Goal: Task Accomplishment & Management: Complete application form

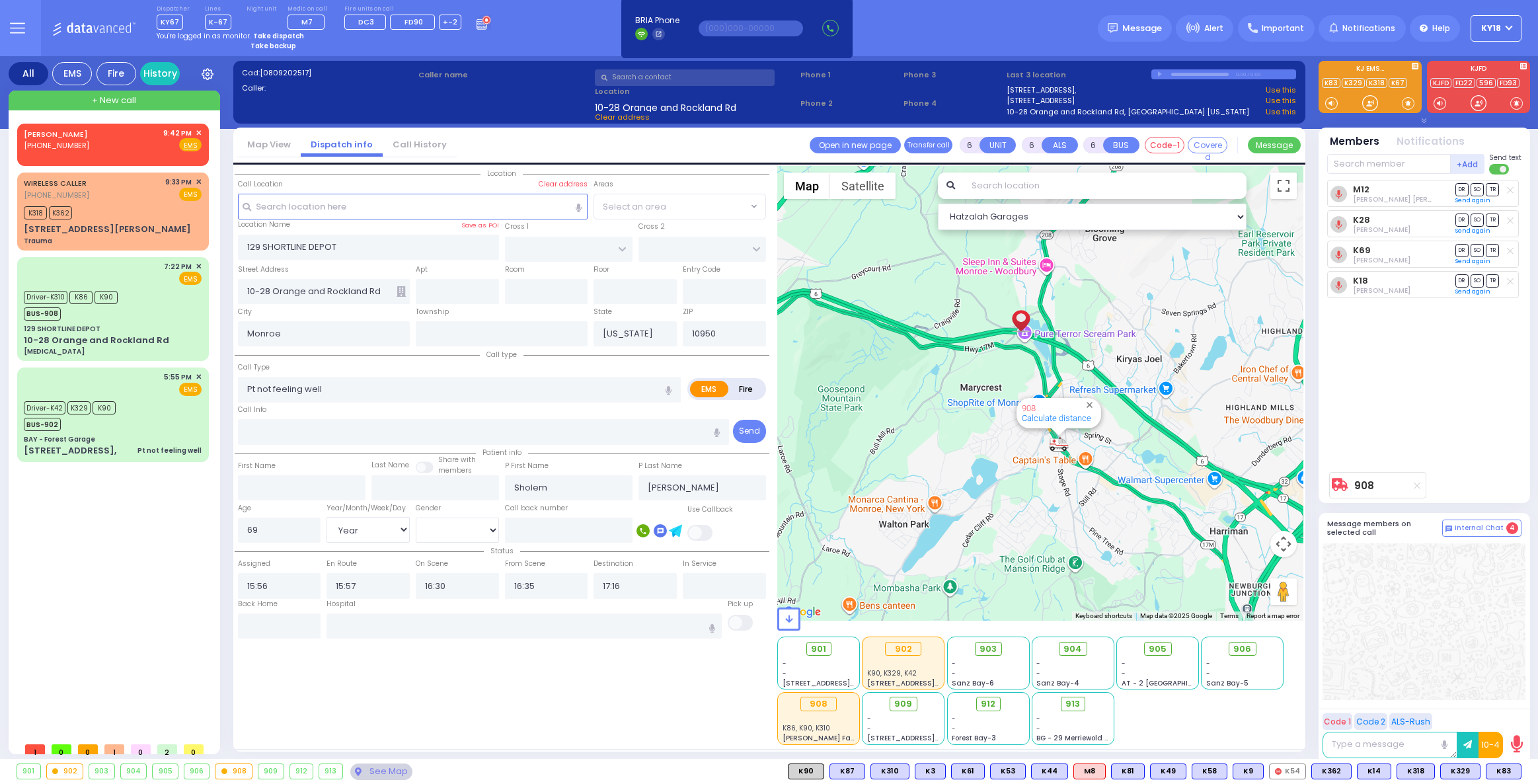
select select "Year"
select select "[DEMOGRAPHIC_DATA]"
click at [878, 180] on button "Satellite" at bounding box center [862, 186] width 66 height 26
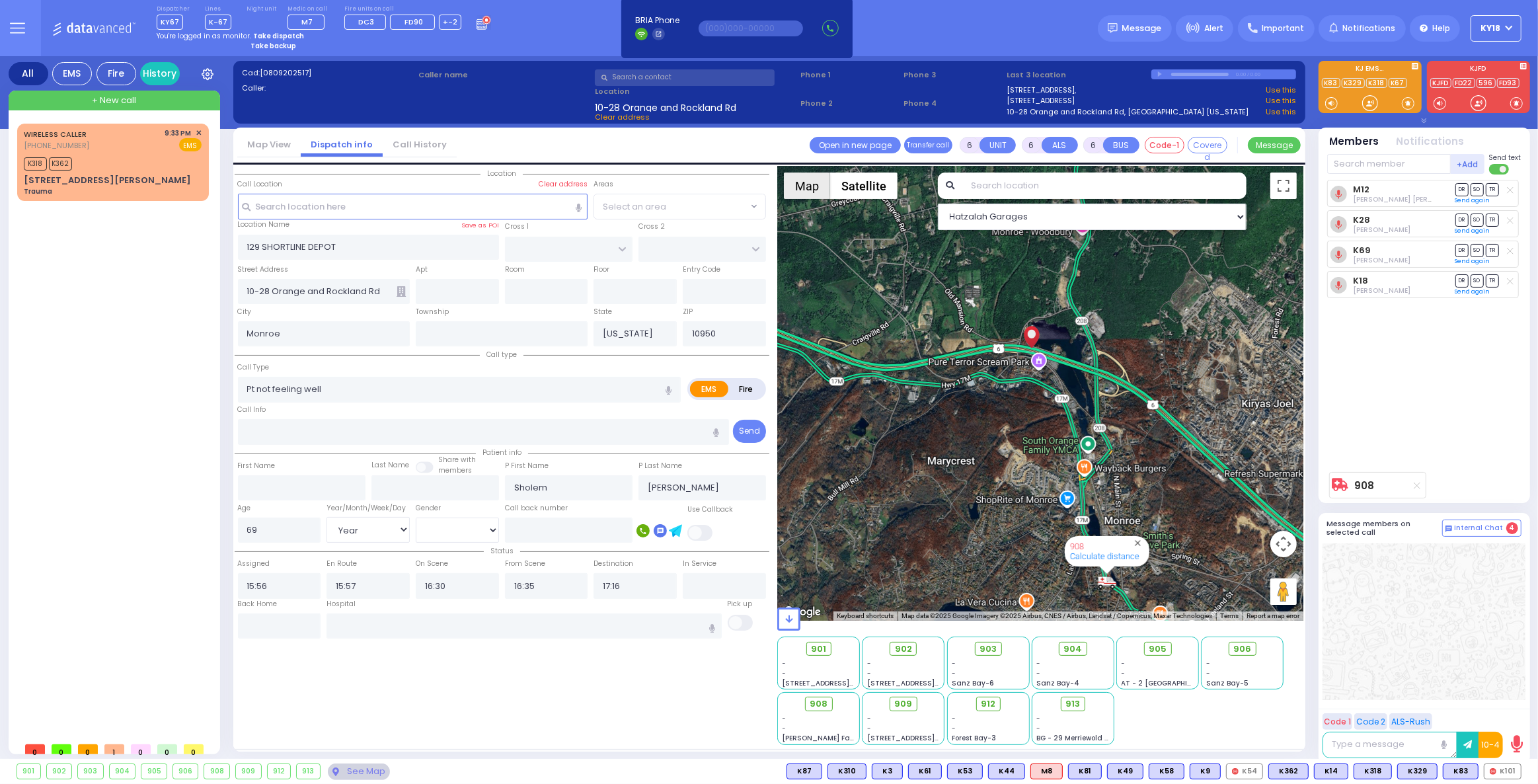
click at [803, 189] on button "Map" at bounding box center [807, 186] width 46 height 26
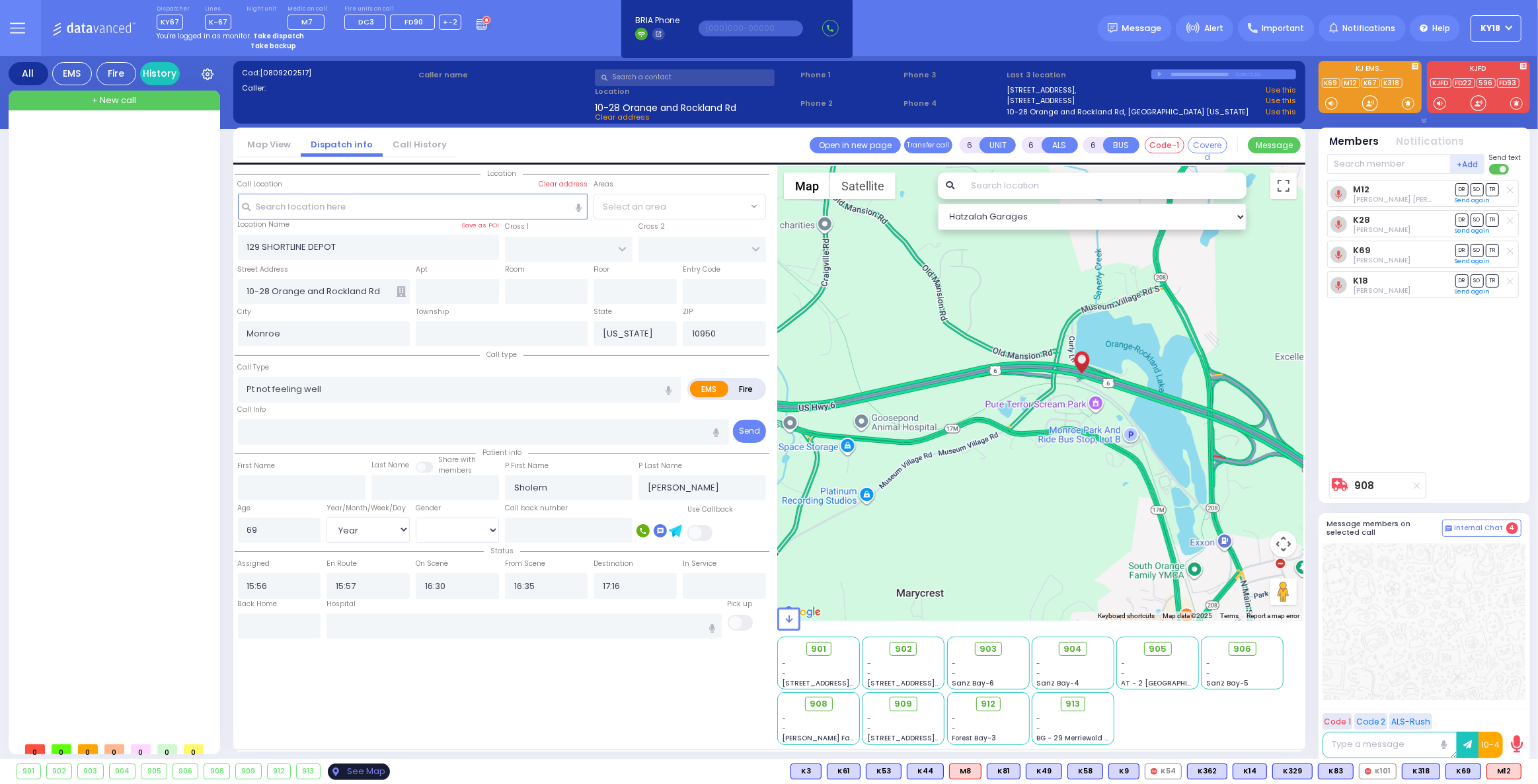
click at [346, 774] on div "See Map" at bounding box center [359, 771] width 62 height 17
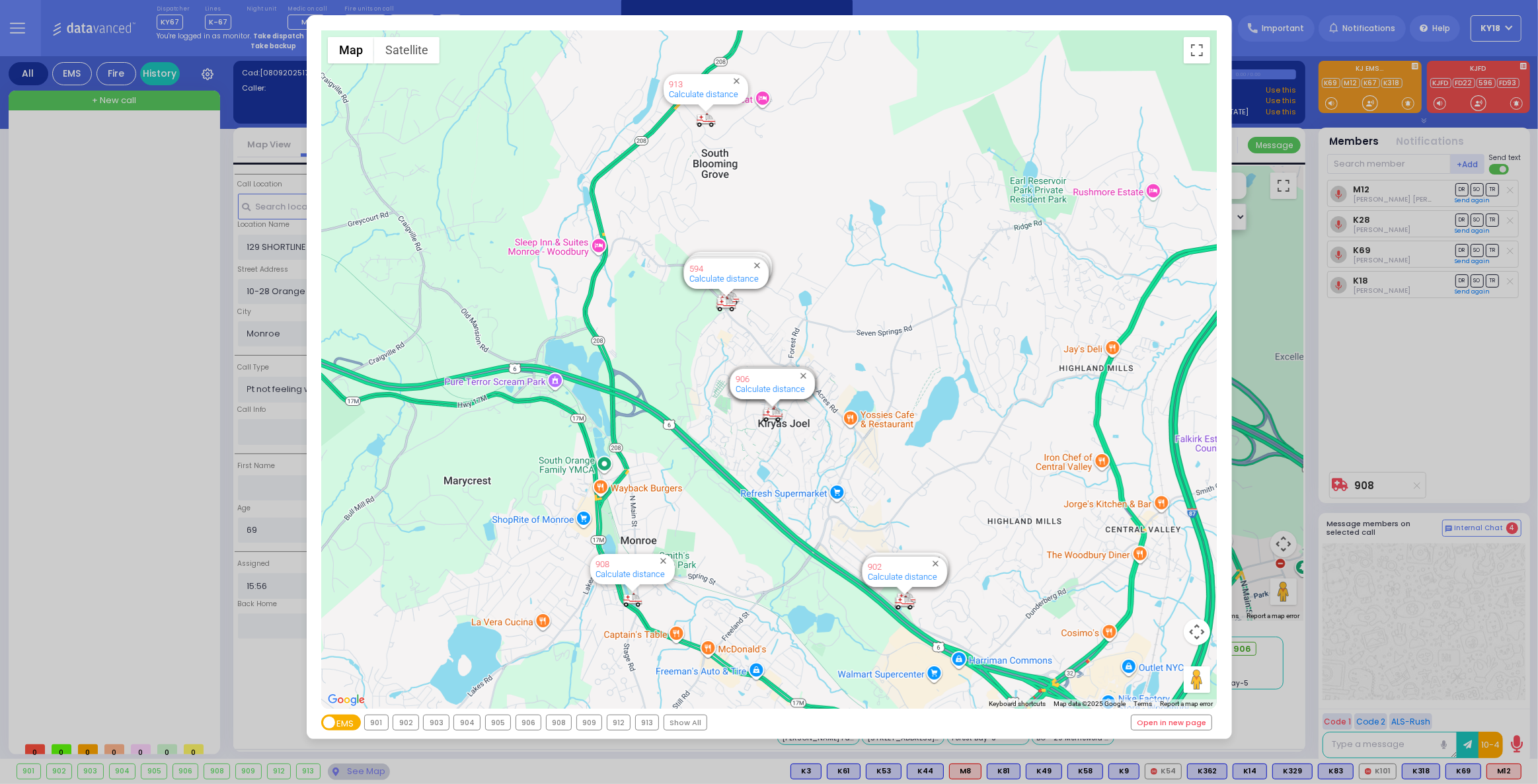
click at [1340, 433] on div "← Move left → Move right ↑ Move up ↓ Move down + Zoom in - Zoom out Home Jump l…" at bounding box center [769, 392] width 1538 height 784
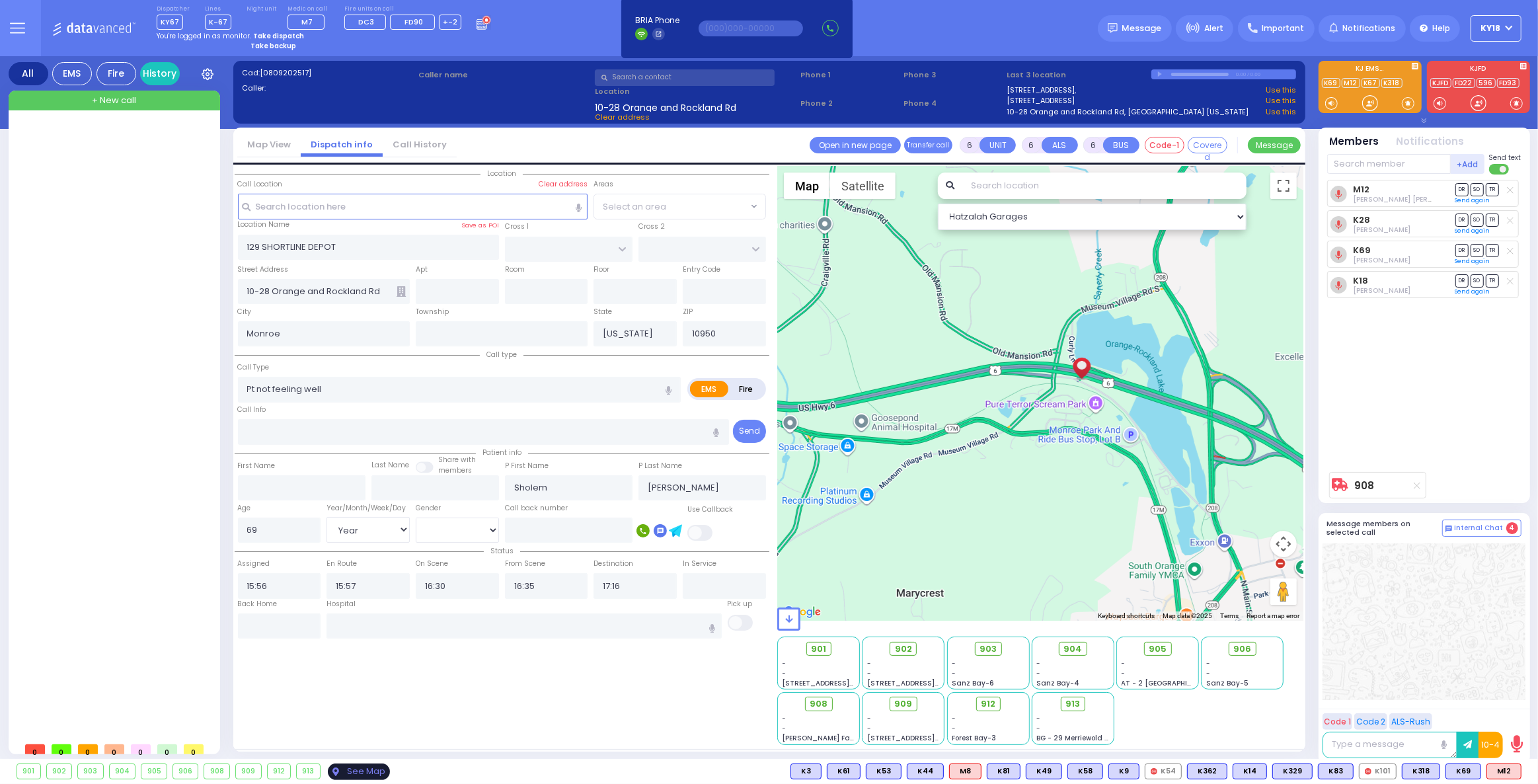
click at [355, 772] on div "See Map" at bounding box center [359, 771] width 62 height 17
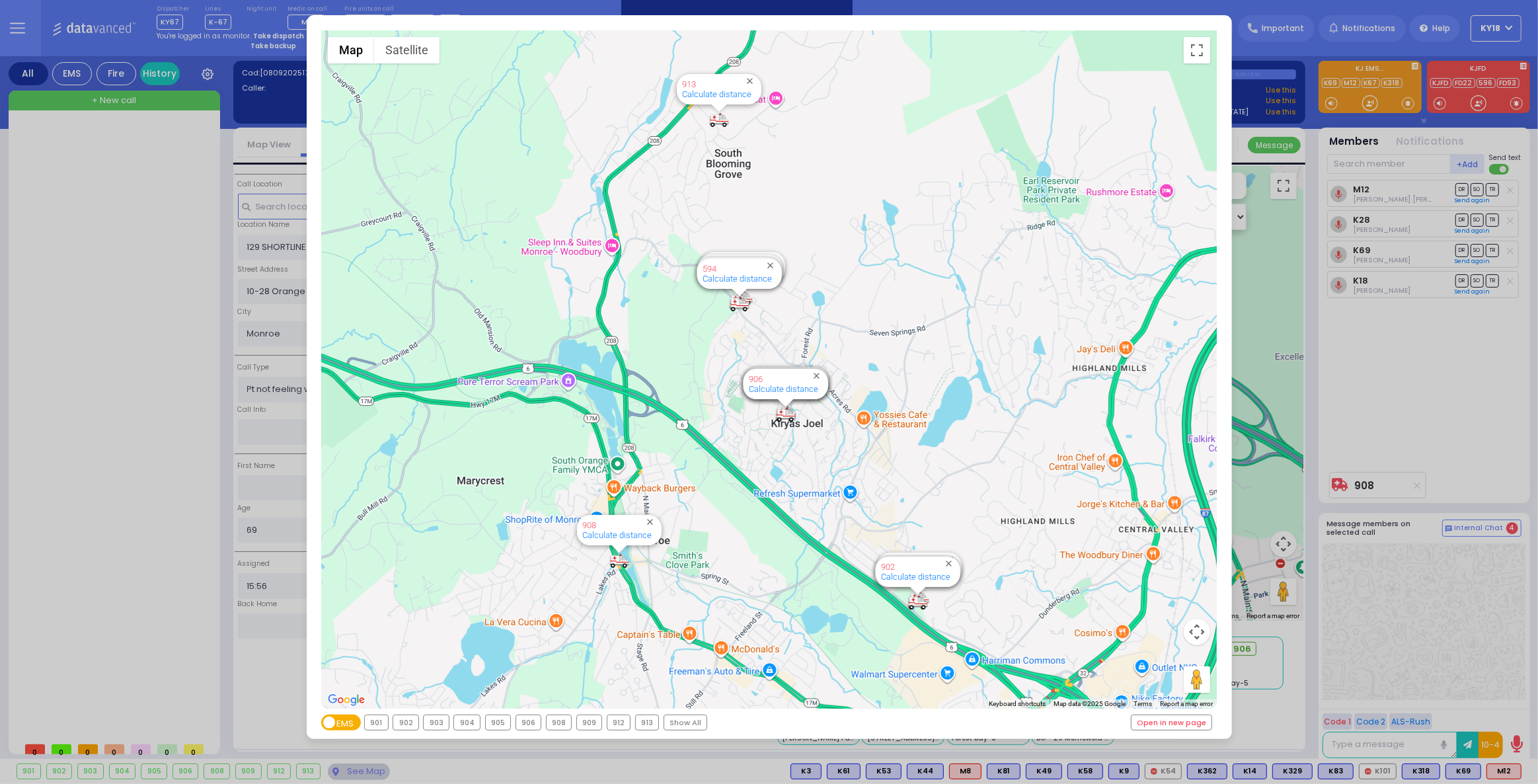
click at [1379, 403] on div "← Move left → Move right ↑ Move up ↓ Move down + Zoom in - Zoom out Home Jump l…" at bounding box center [769, 392] width 1538 height 784
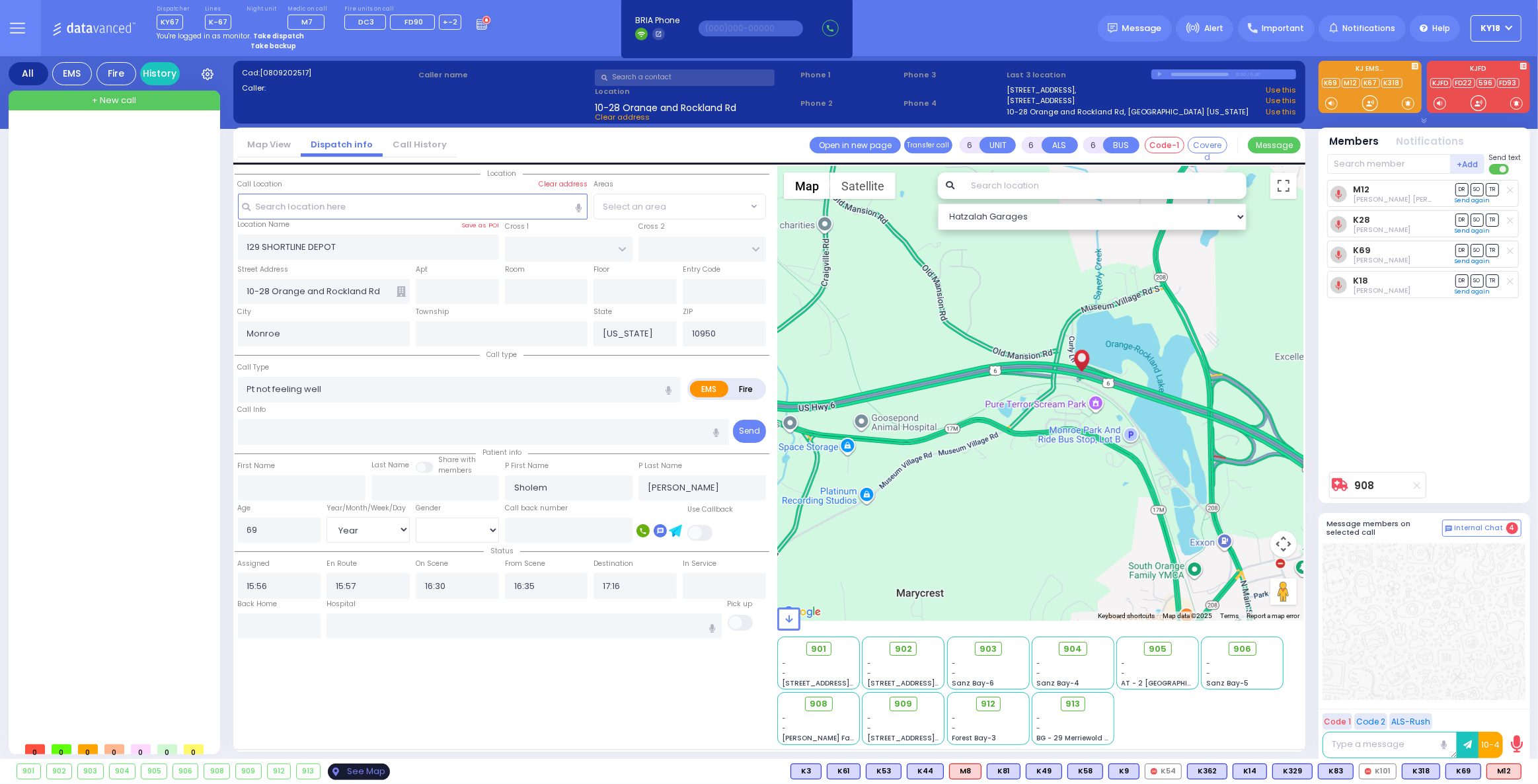
click at [343, 766] on div "See Map" at bounding box center [359, 771] width 62 height 17
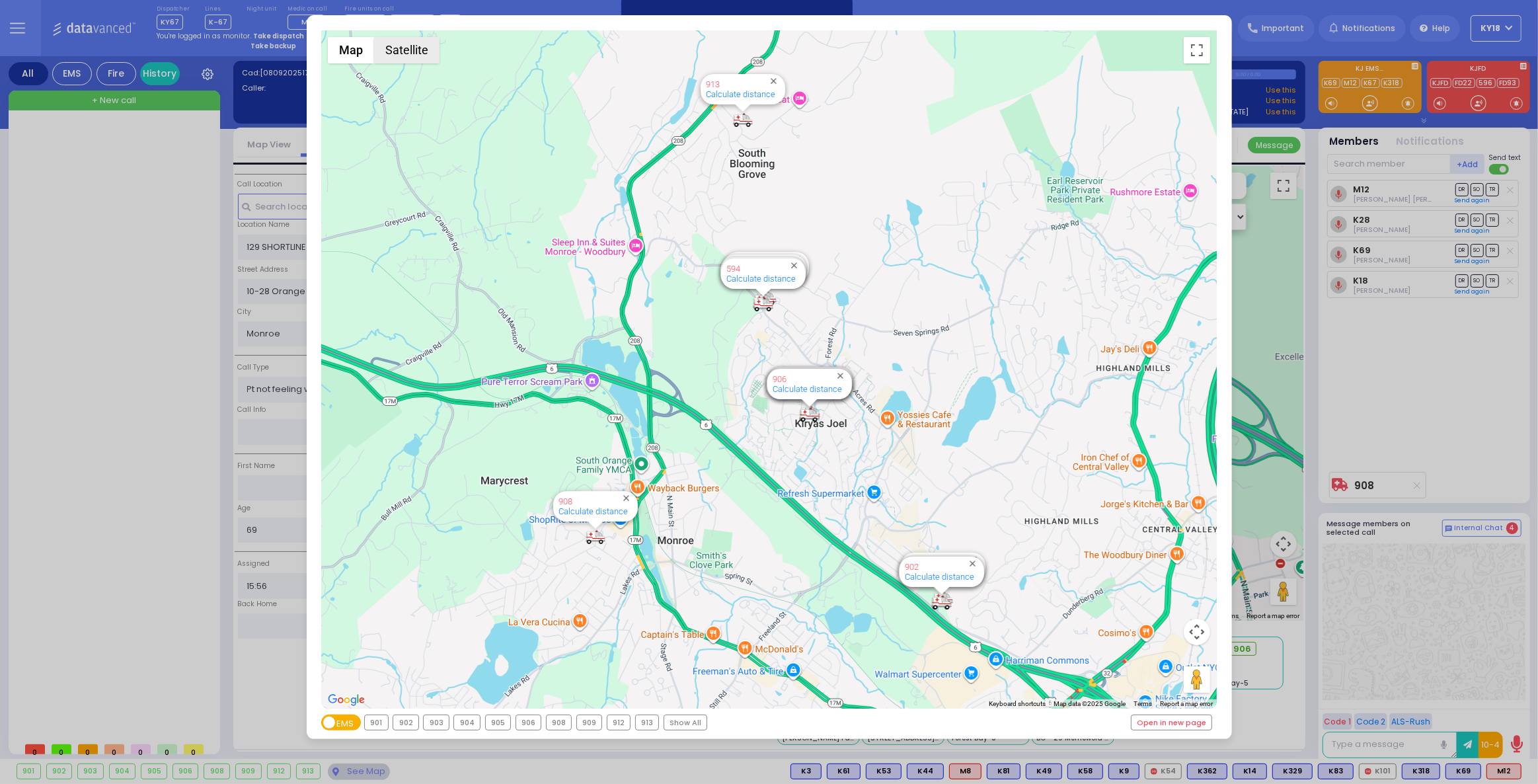
click at [399, 45] on button "Satellite" at bounding box center [406, 50] width 66 height 26
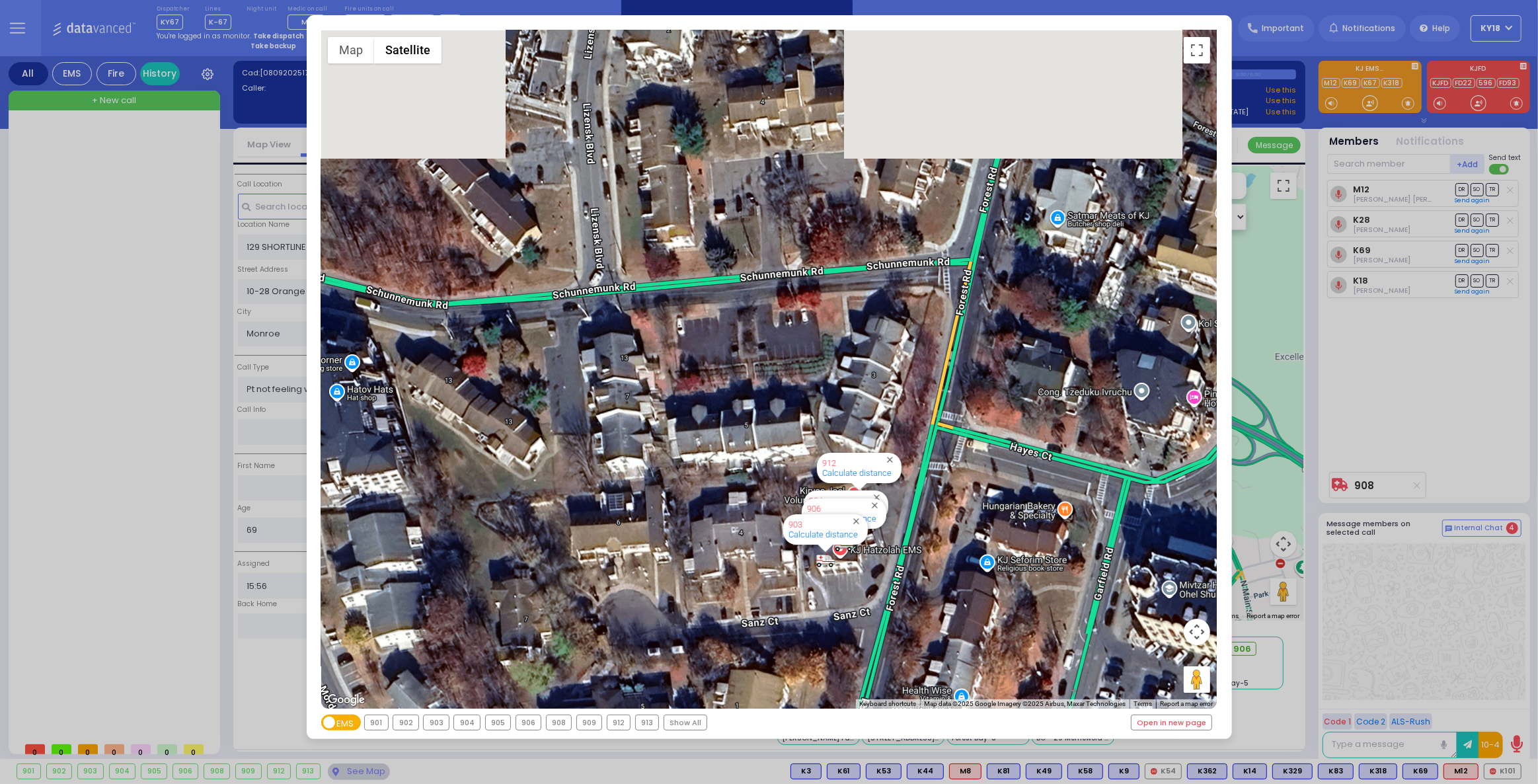
drag, startPoint x: 888, startPoint y: 102, endPoint x: 888, endPoint y: 372, distance: 270.0
click at [888, 372] on div "594 Calculate distance 595 Calculate distance 596 Calculate distance 901 Calcul…" at bounding box center [769, 369] width 895 height 678
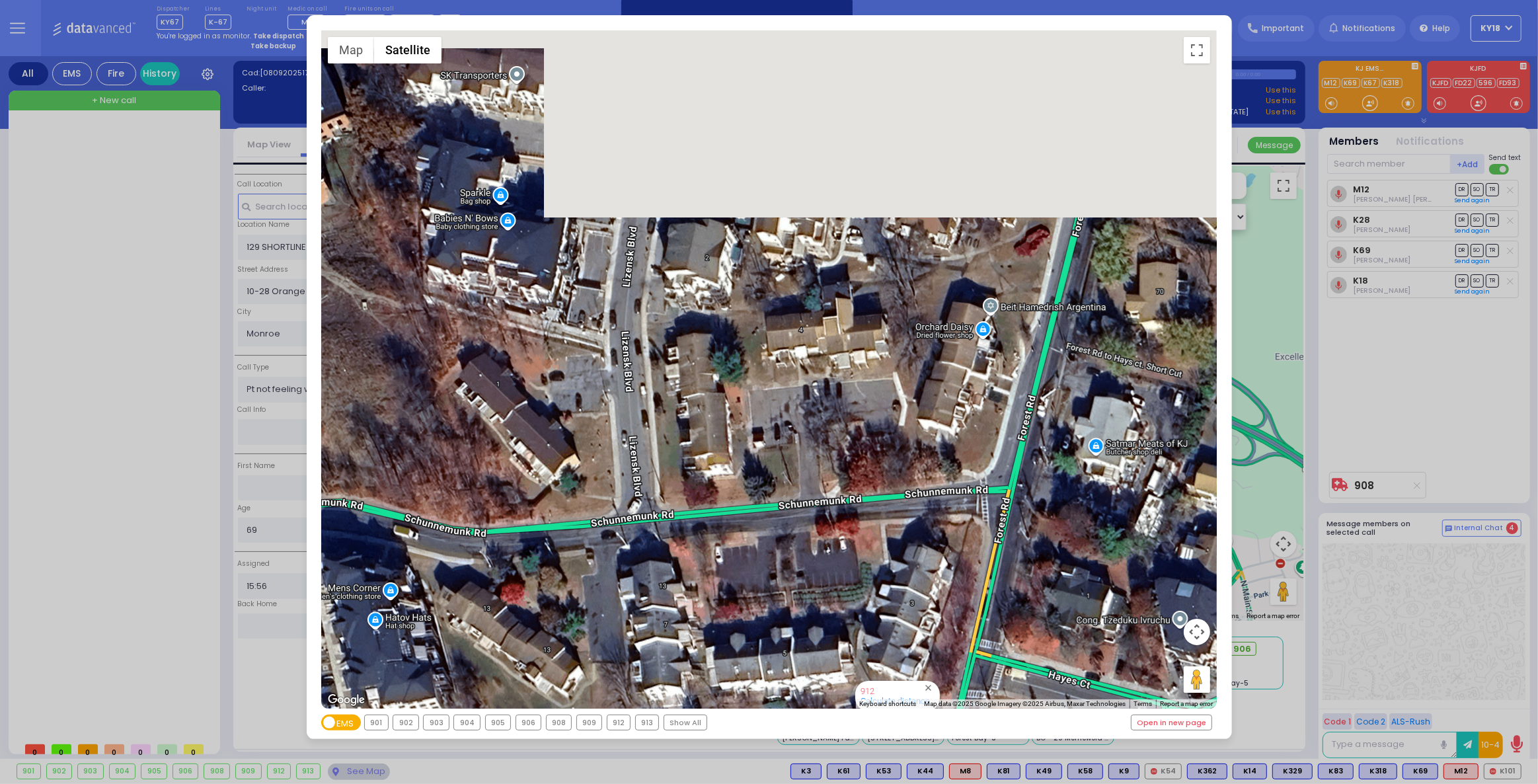
drag, startPoint x: 720, startPoint y: 209, endPoint x: 760, endPoint y: 438, distance: 232.5
click at [758, 442] on div "594 Calculate distance 595 Calculate distance 596 Calculate distance 901 Calcul…" at bounding box center [769, 369] width 895 height 678
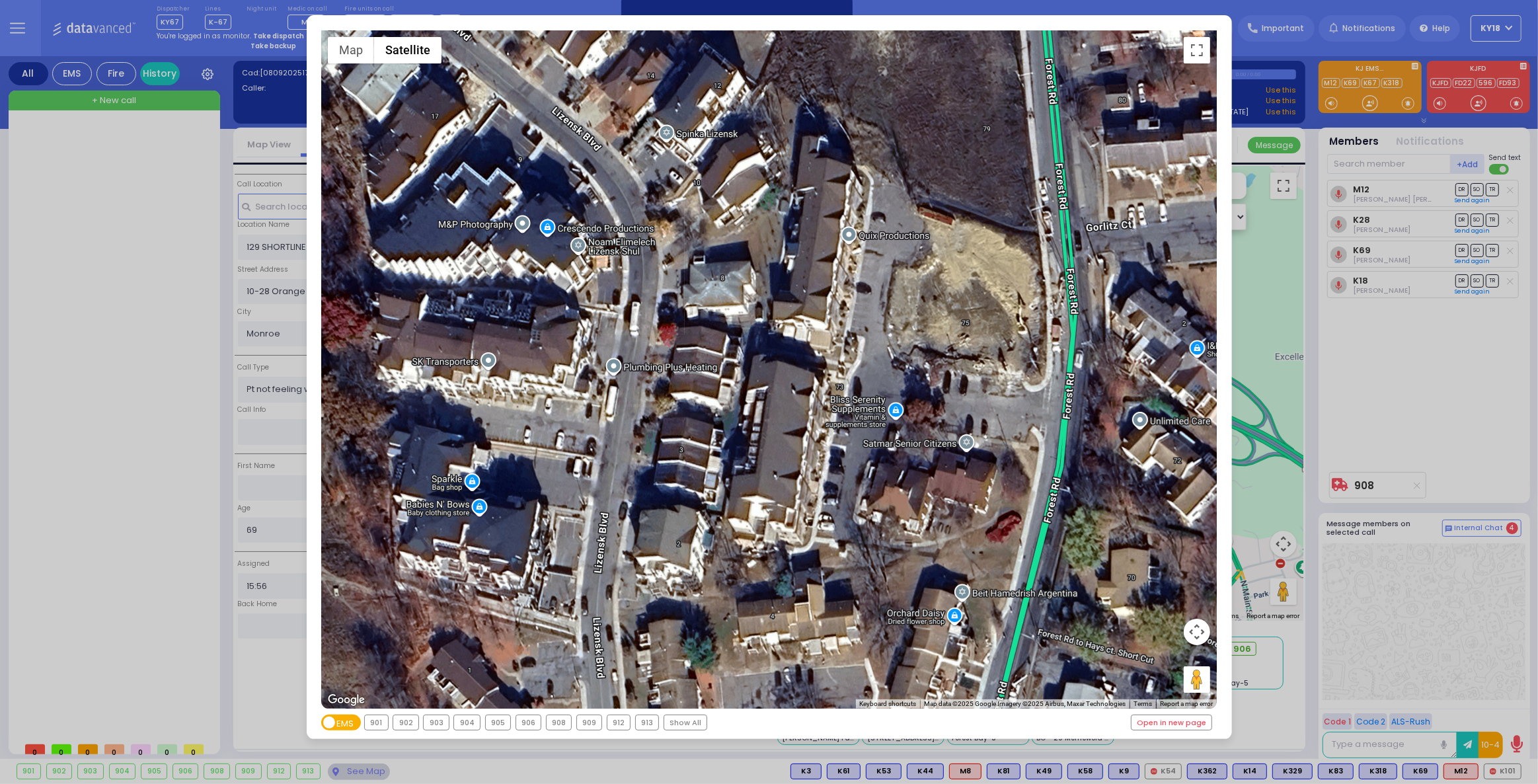
drag, startPoint x: 804, startPoint y: 104, endPoint x: 776, endPoint y: 368, distance: 265.5
click at [776, 368] on div "594 Calculate distance 595 Calculate distance 596 Calculate distance 901 Calcul…" at bounding box center [769, 369] width 895 height 678
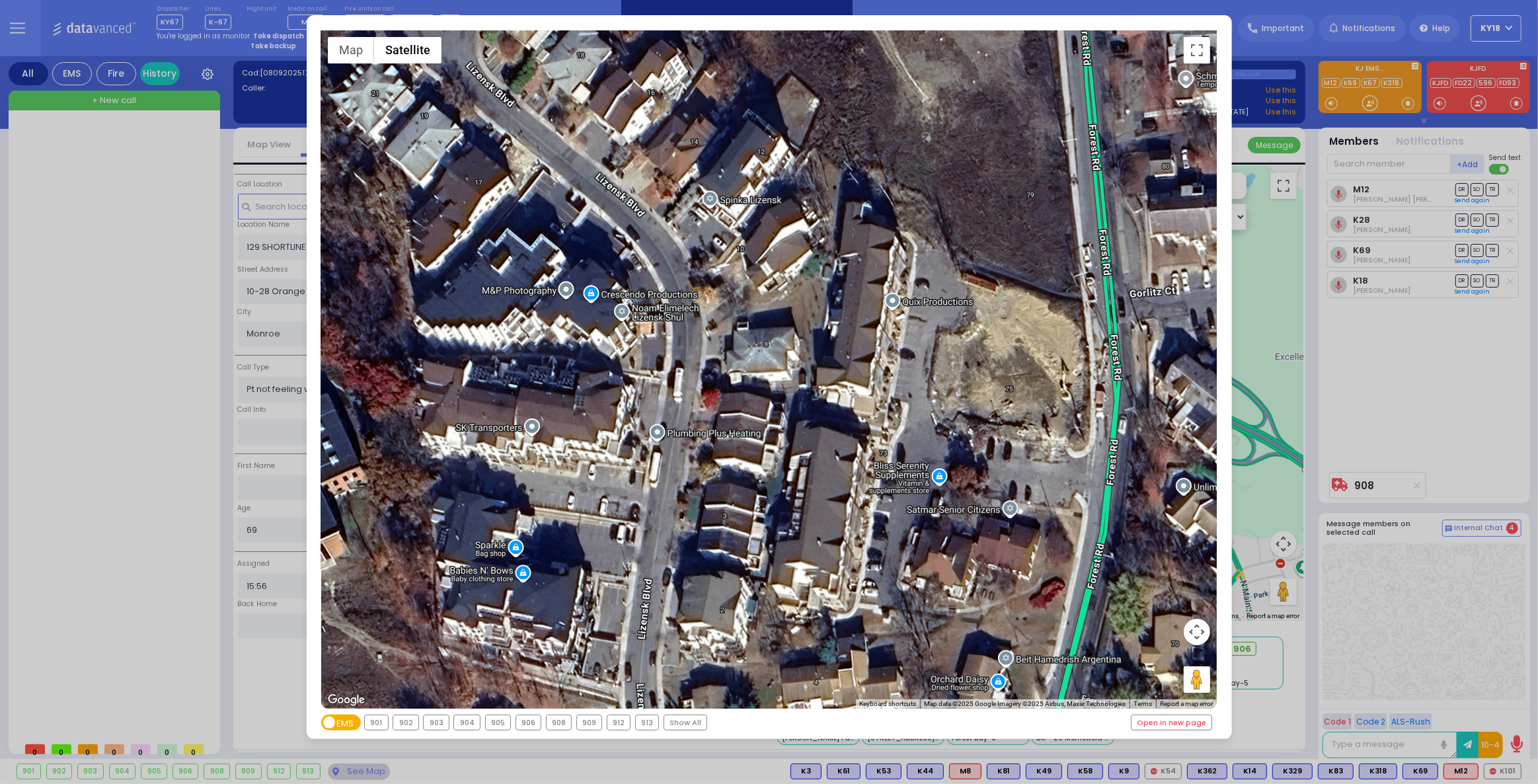
drag, startPoint x: 756, startPoint y: 142, endPoint x: 797, endPoint y: 201, distance: 71.8
click at [797, 206] on div "594 Calculate distance 595 Calculate distance 596 Calculate distance 901 Calcul…" at bounding box center [769, 369] width 895 height 678
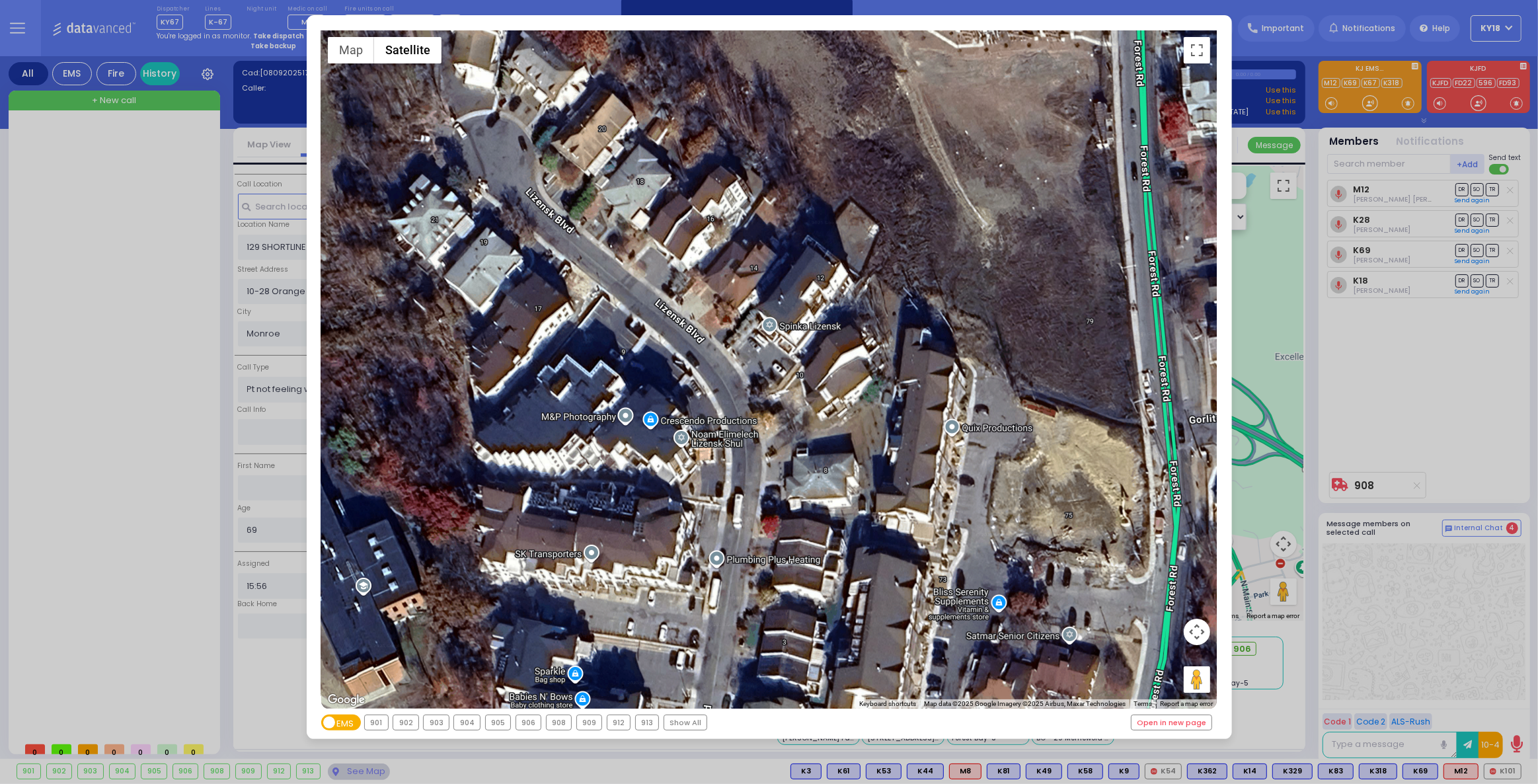
drag, startPoint x: 812, startPoint y: 154, endPoint x: 874, endPoint y: 285, distance: 144.9
click at [874, 285] on div "594 Calculate distance 595 Calculate distance 596 Calculate distance 901 Calcul…" at bounding box center [769, 369] width 895 height 678
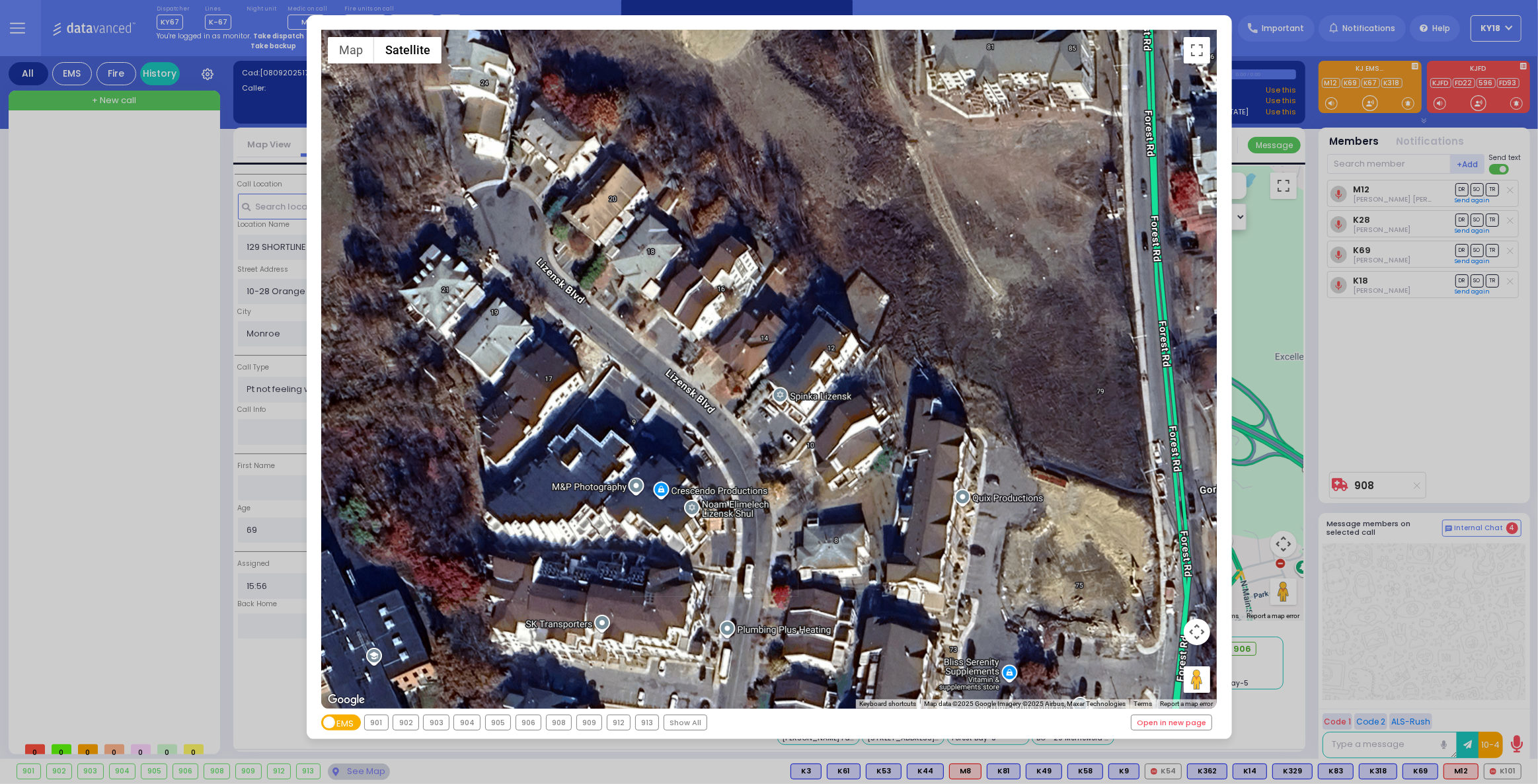
drag, startPoint x: 936, startPoint y: 183, endPoint x: 944, endPoint y: 256, distance: 73.4
click at [944, 256] on div "594 Calculate distance 595 Calculate distance 596 Calculate distance 901 Calcul…" at bounding box center [769, 369] width 895 height 678
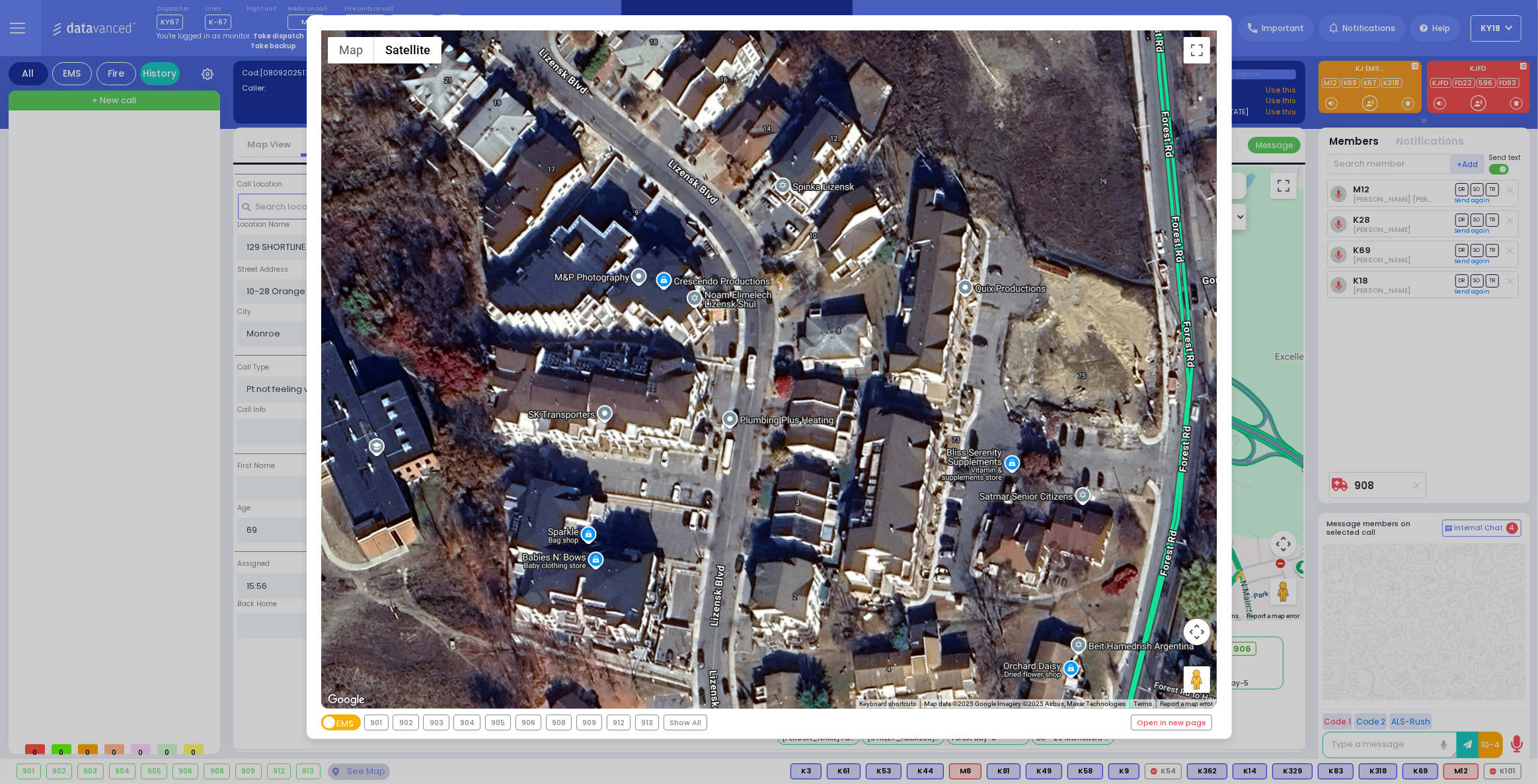
drag, startPoint x: 614, startPoint y: 356, endPoint x: 617, endPoint y: 142, distance: 214.0
click at [617, 142] on div "594 Calculate distance 595 Calculate distance 596 Calculate distance 901 Calcul…" at bounding box center [769, 369] width 895 height 678
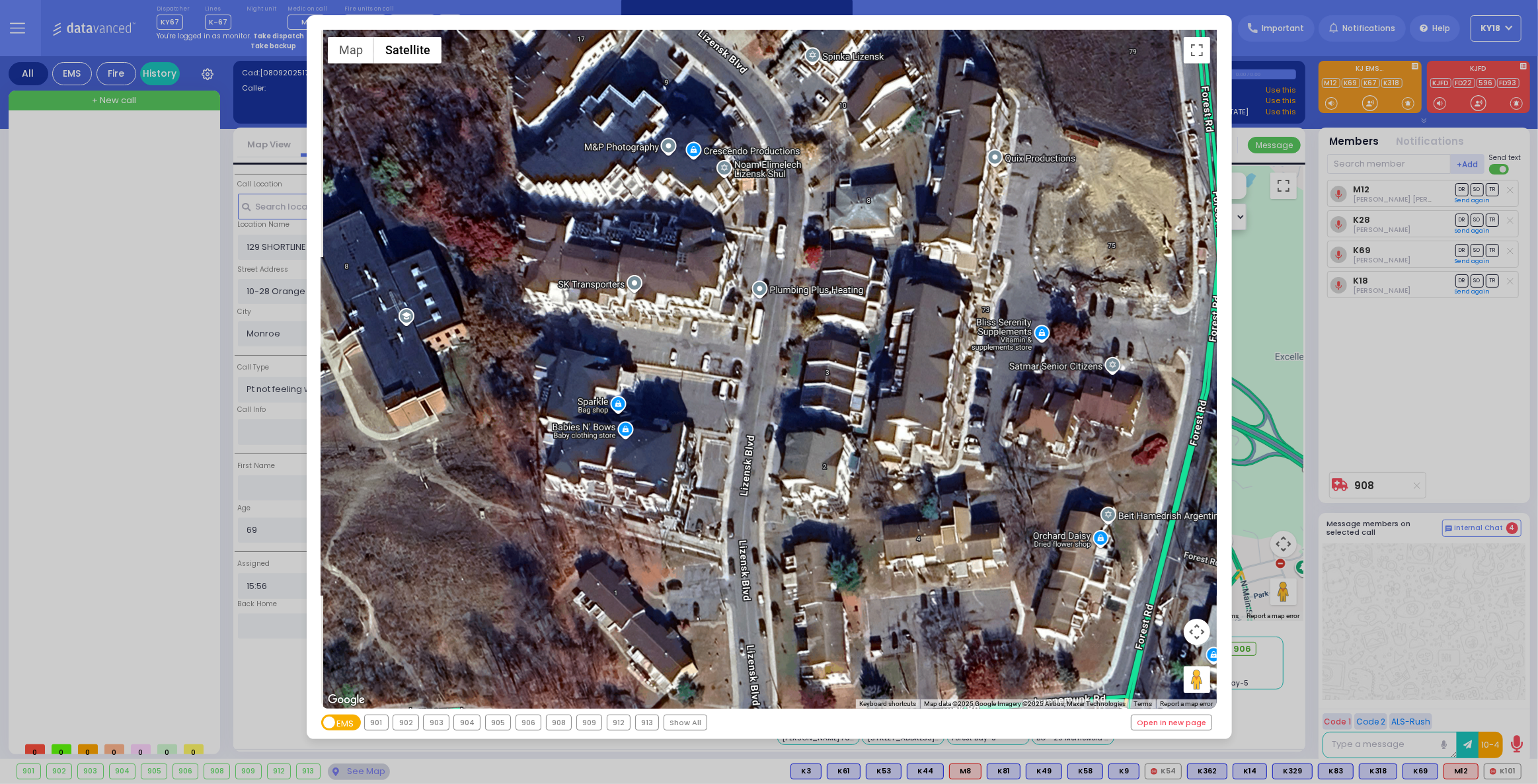
drag, startPoint x: 736, startPoint y: 628, endPoint x: 774, endPoint y: 535, distance: 100.5
click at [771, 533] on div "594 Calculate distance 595 Calculate distance 596 Calculate distance 901 Calcul…" at bounding box center [769, 369] width 895 height 678
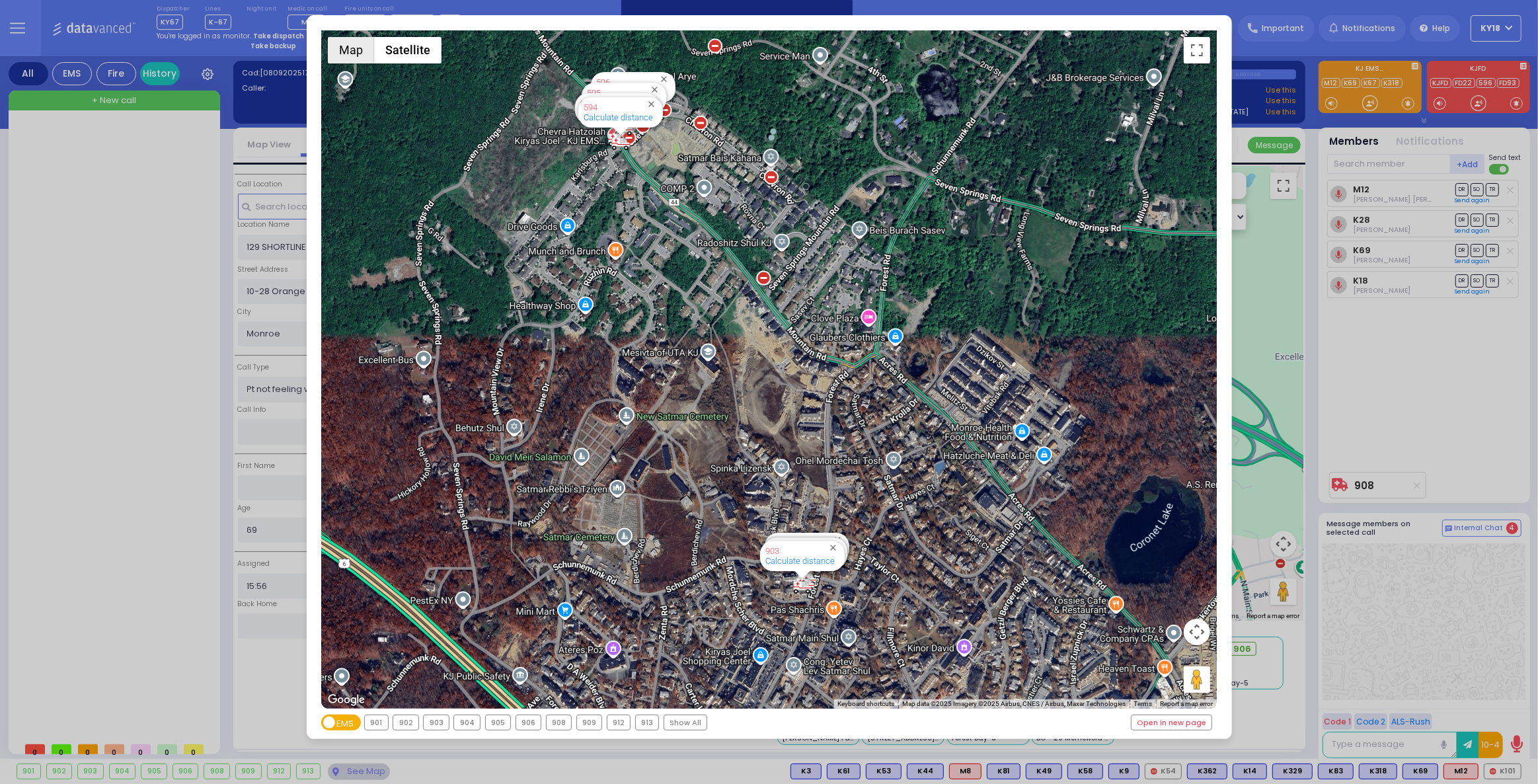
click at [360, 54] on button "Map" at bounding box center [351, 50] width 46 height 26
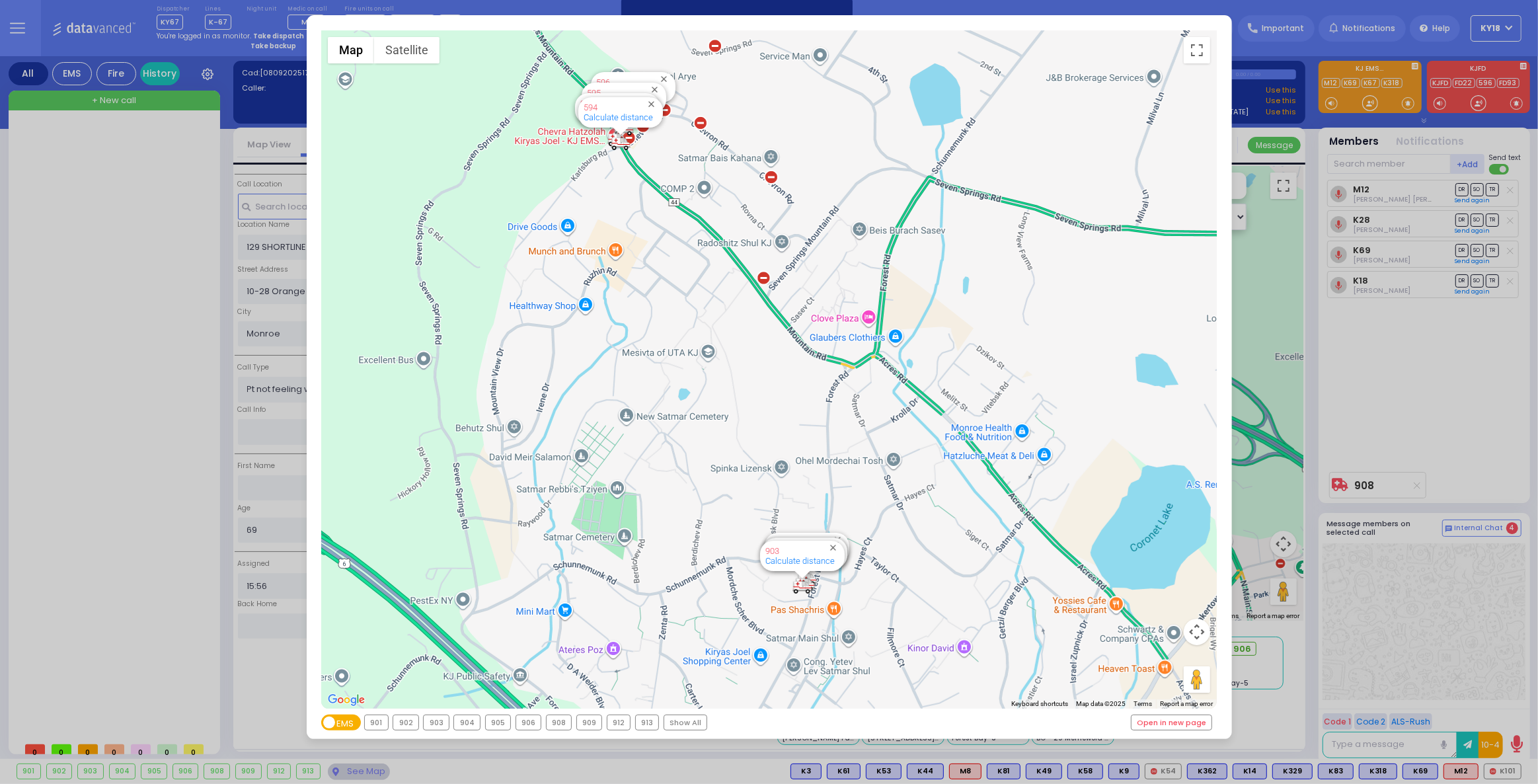
click at [1399, 317] on div "← Move left → Move right ↑ Move up ↓ Move down + Zoom in - Zoom out Home Jump l…" at bounding box center [769, 392] width 1538 height 784
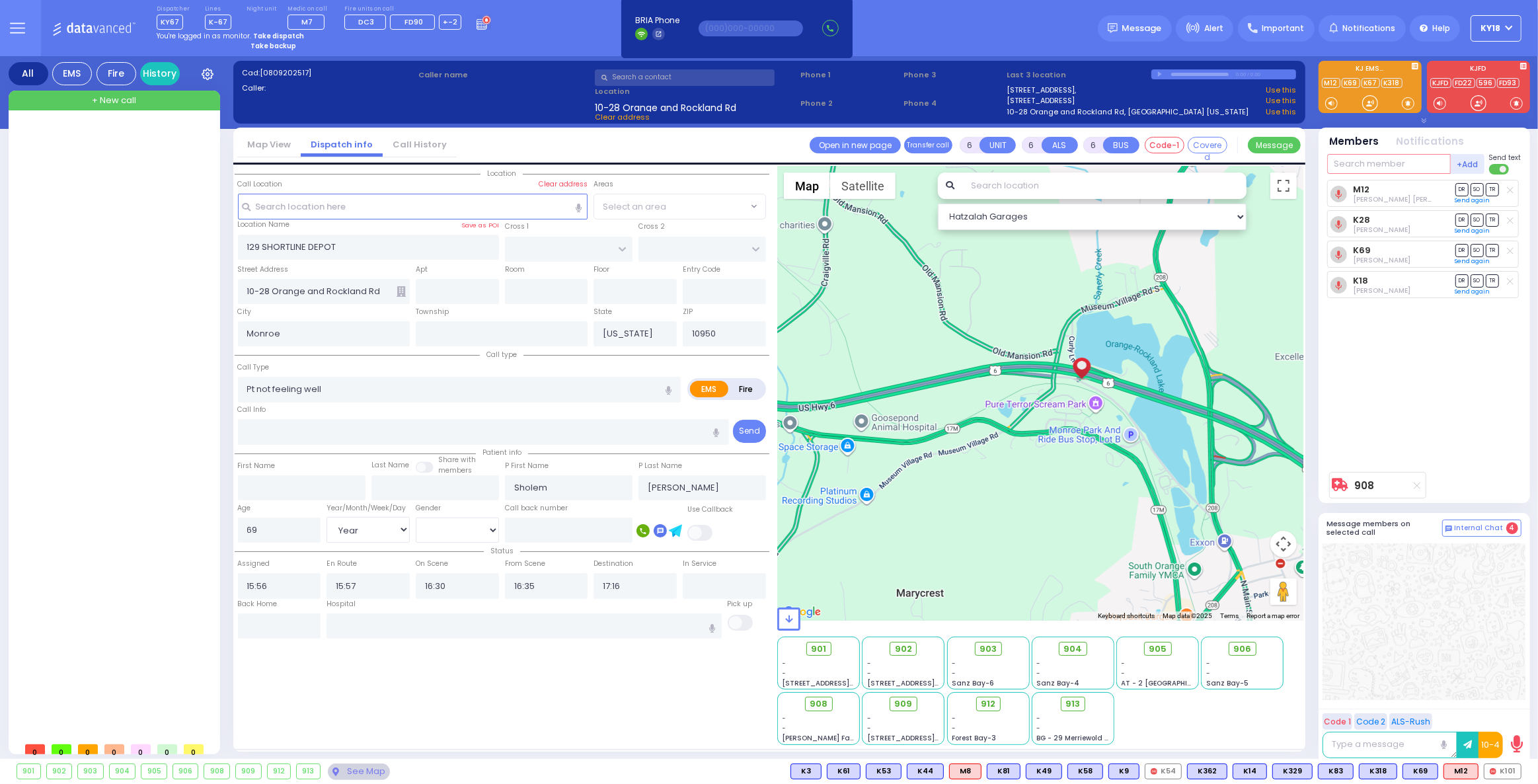
click at [1354, 161] on input "text" at bounding box center [1388, 164] width 123 height 20
type input "7"
type input "1"
type input "k"
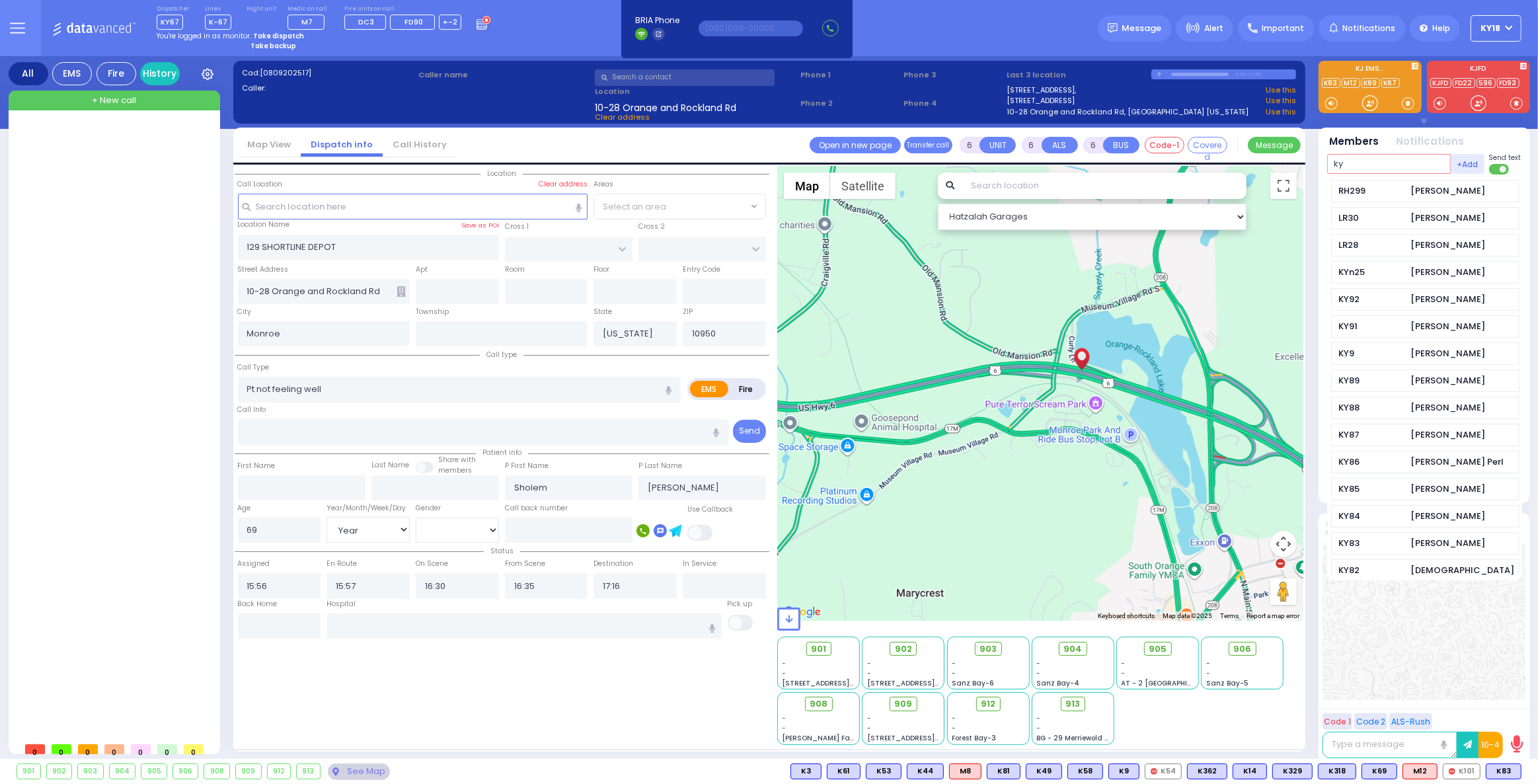
type input "k"
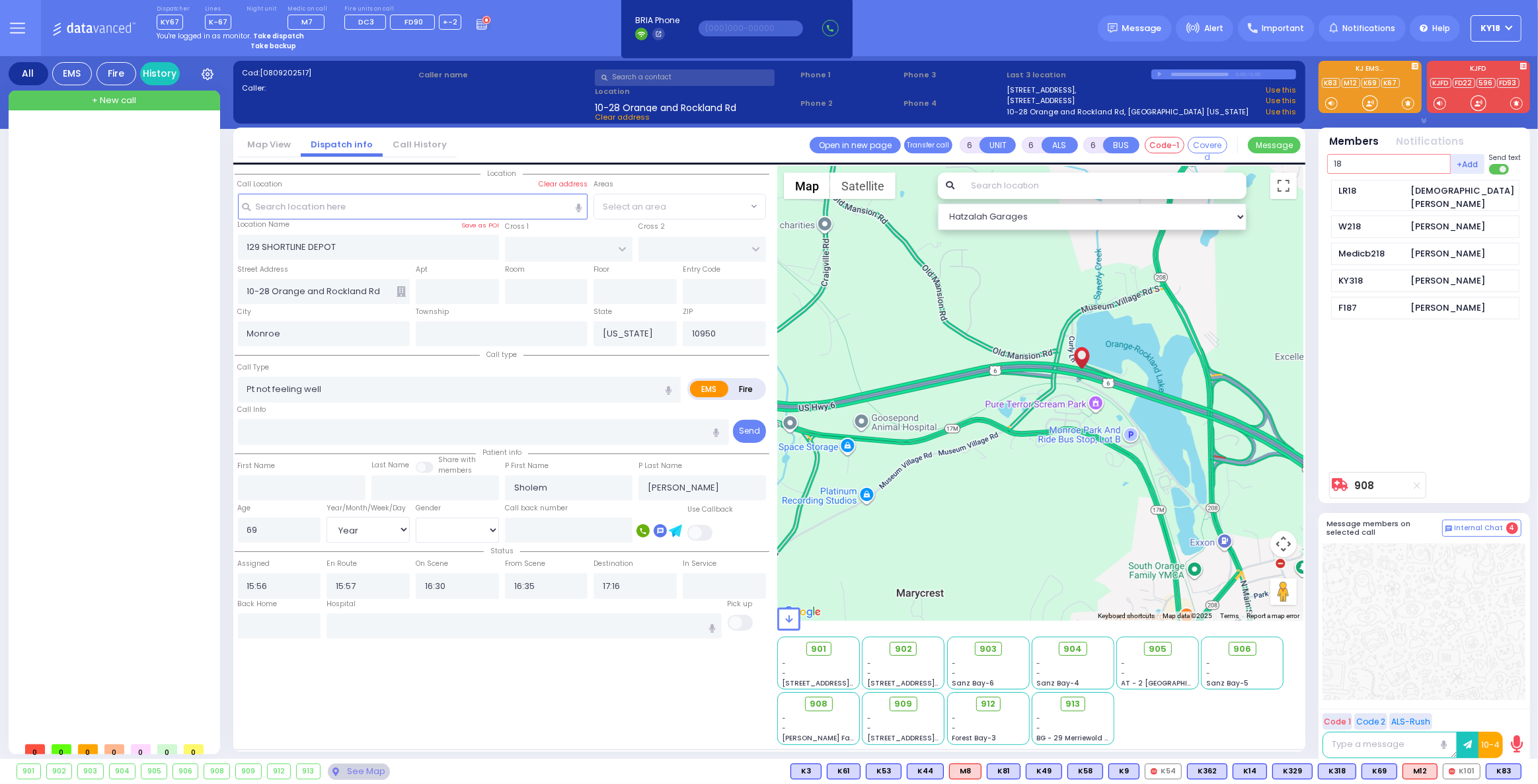
type input "1"
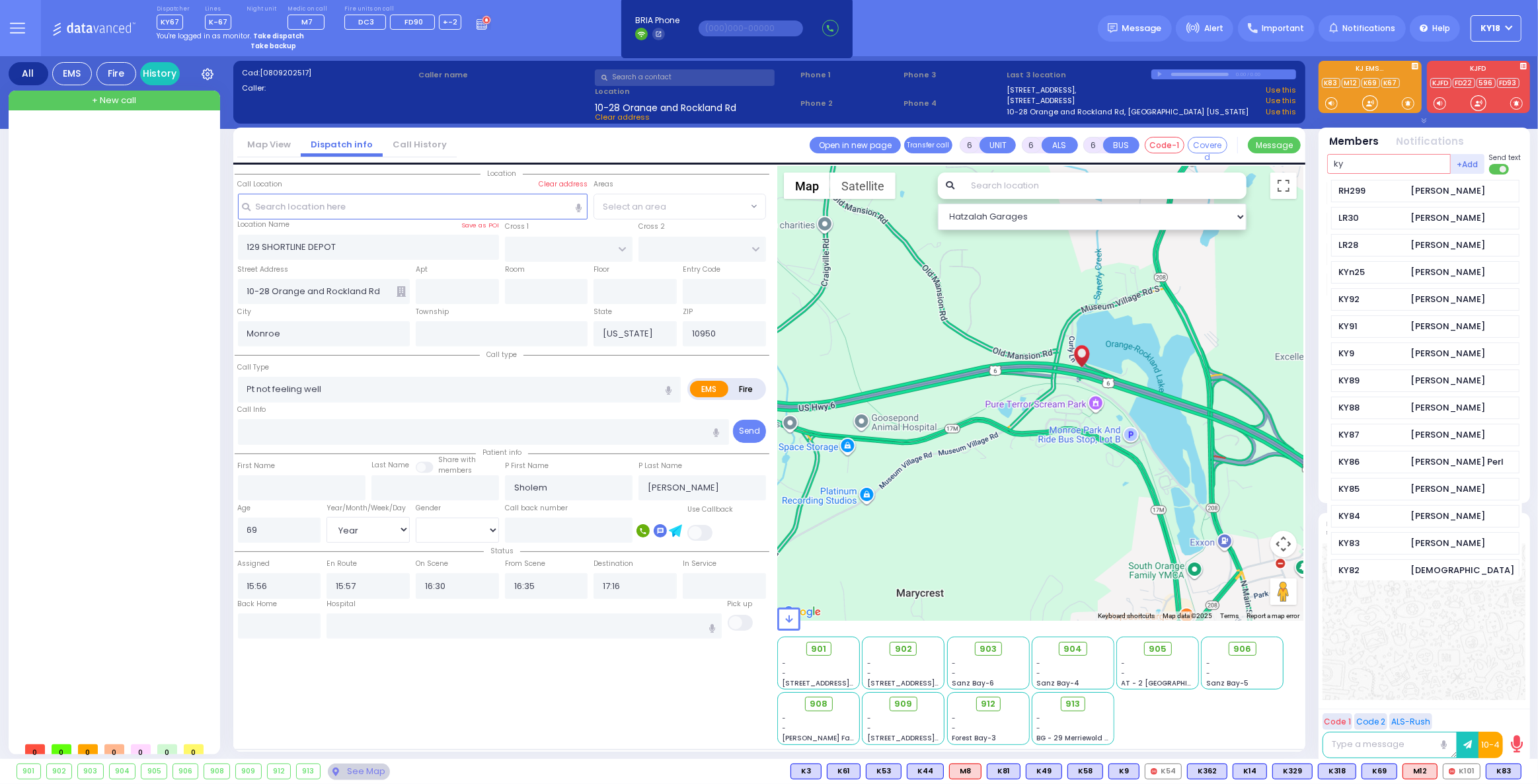
type input "k"
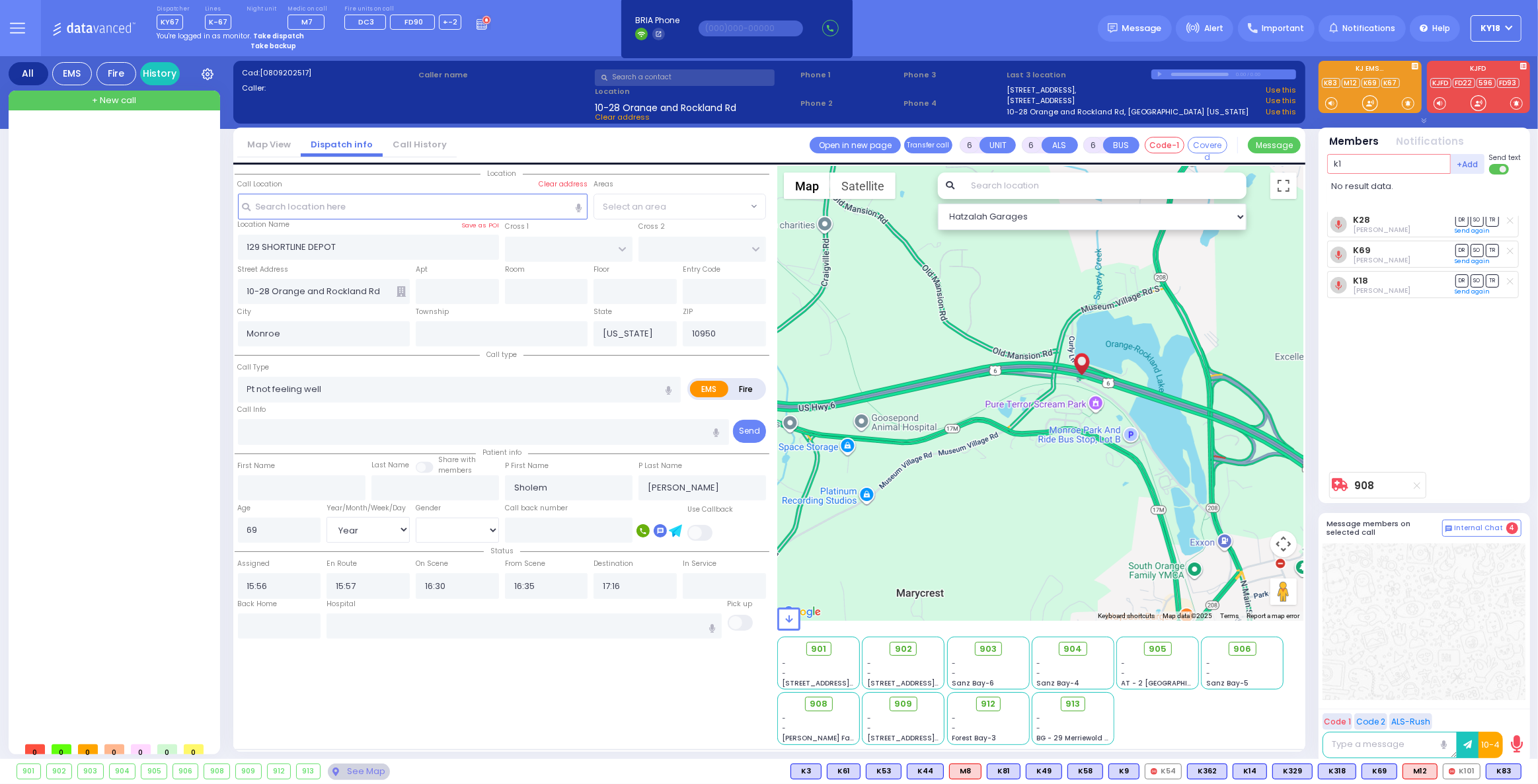
type input "k"
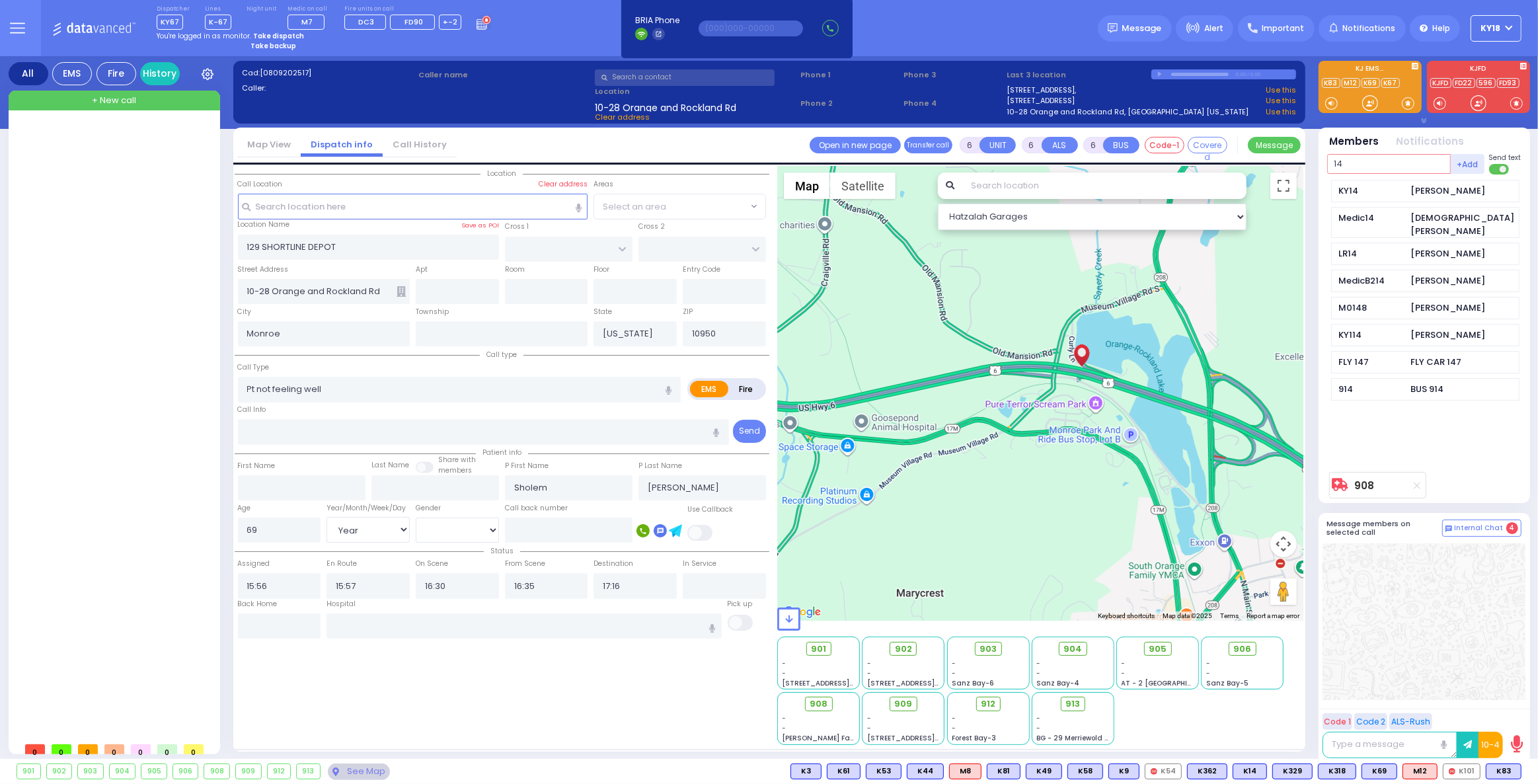
type input "1"
type input "3"
type input "1"
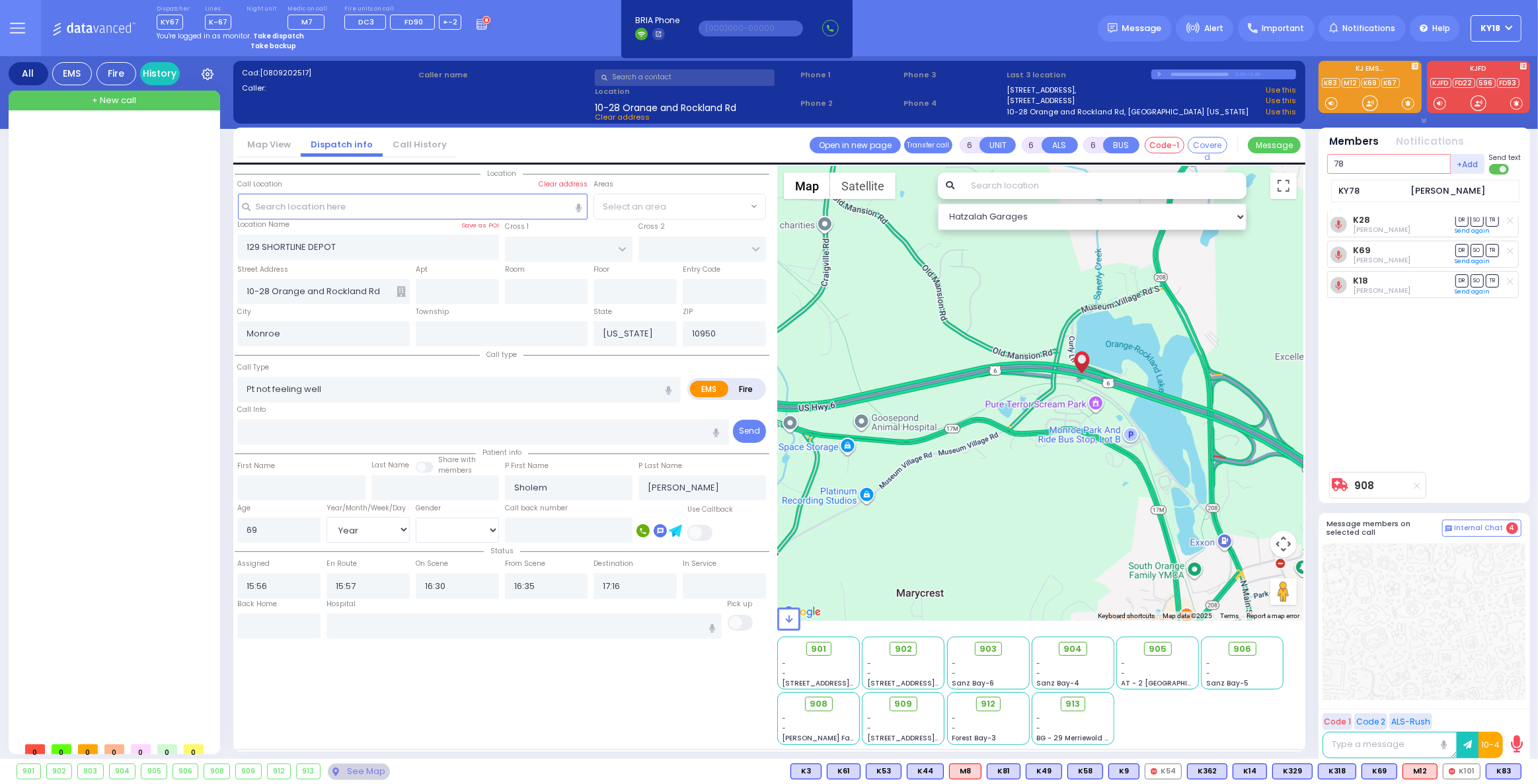
type input "7"
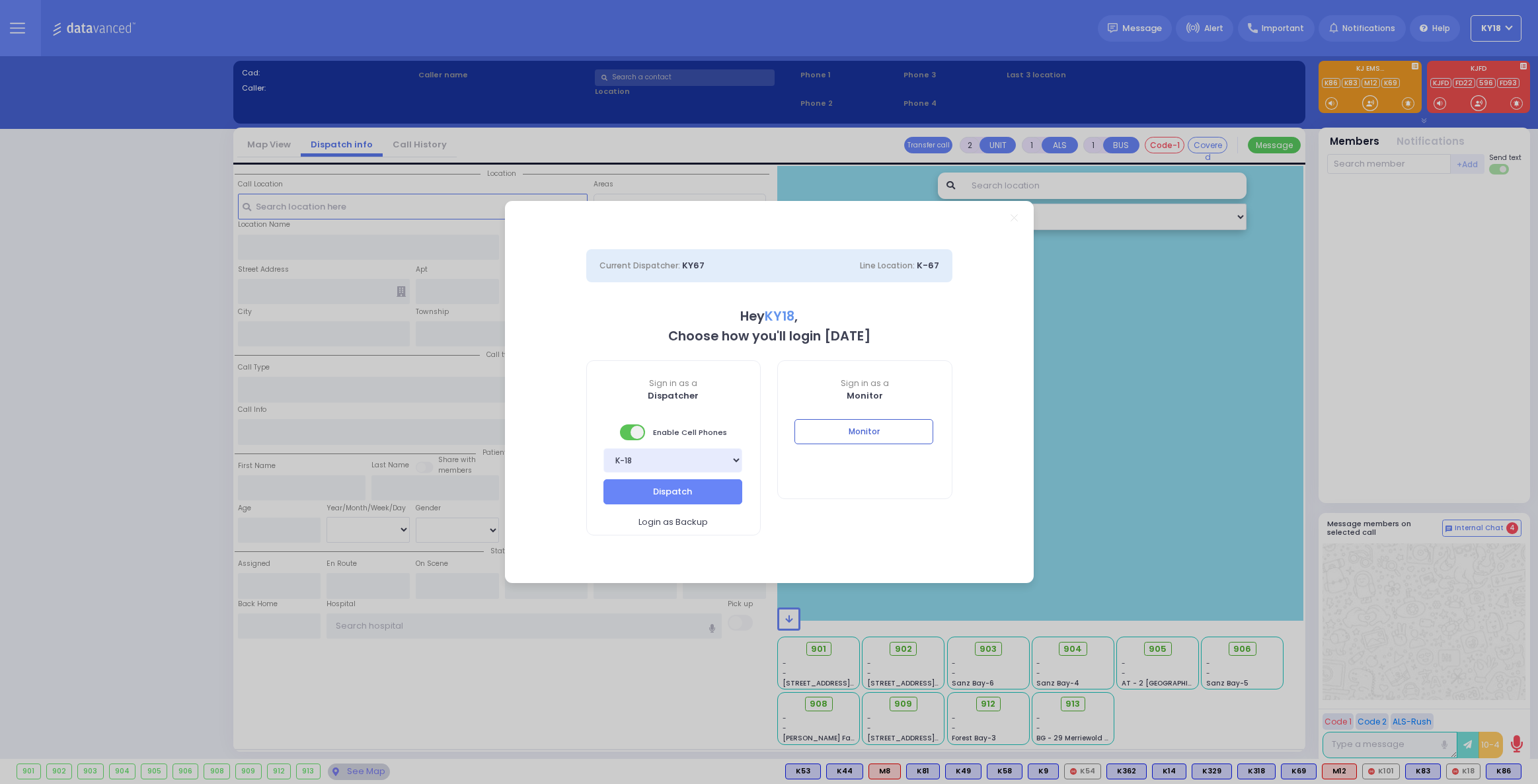
select select "4"
type input "ky18"
click at [871, 438] on button "Monitor" at bounding box center [864, 431] width 139 height 25
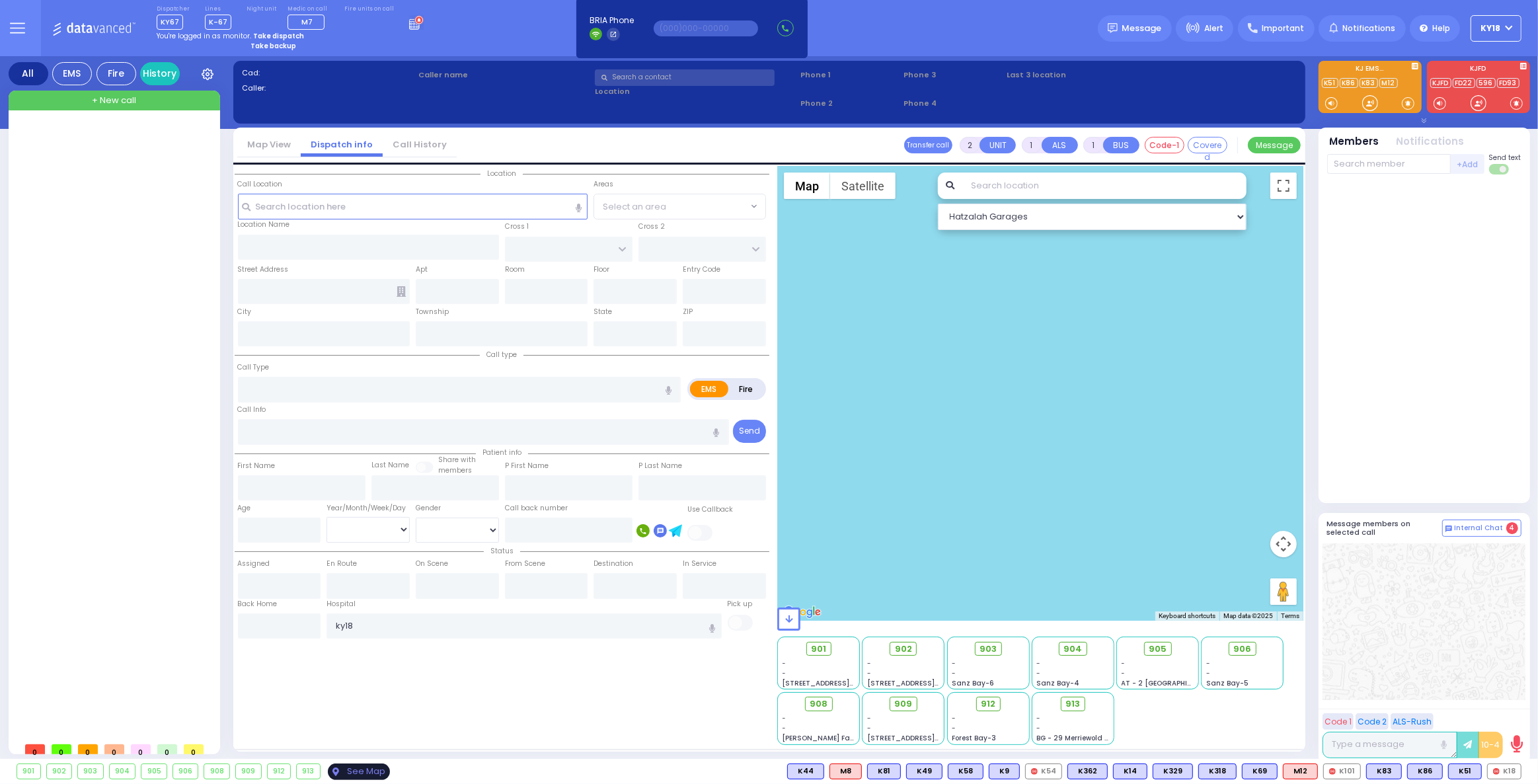
click at [346, 768] on div "See Map" at bounding box center [359, 771] width 62 height 17
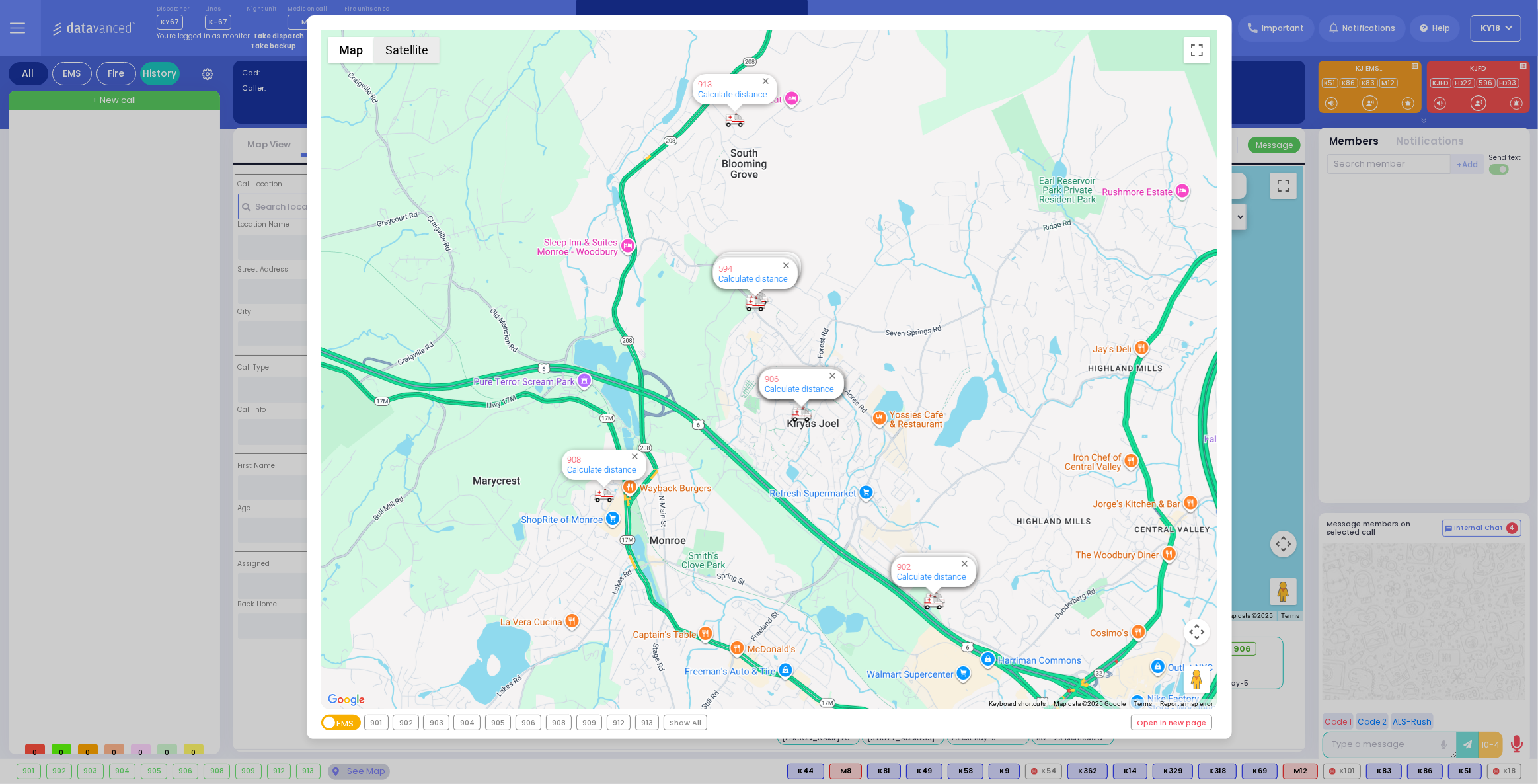
click at [414, 52] on button "Satellite" at bounding box center [406, 50] width 66 height 26
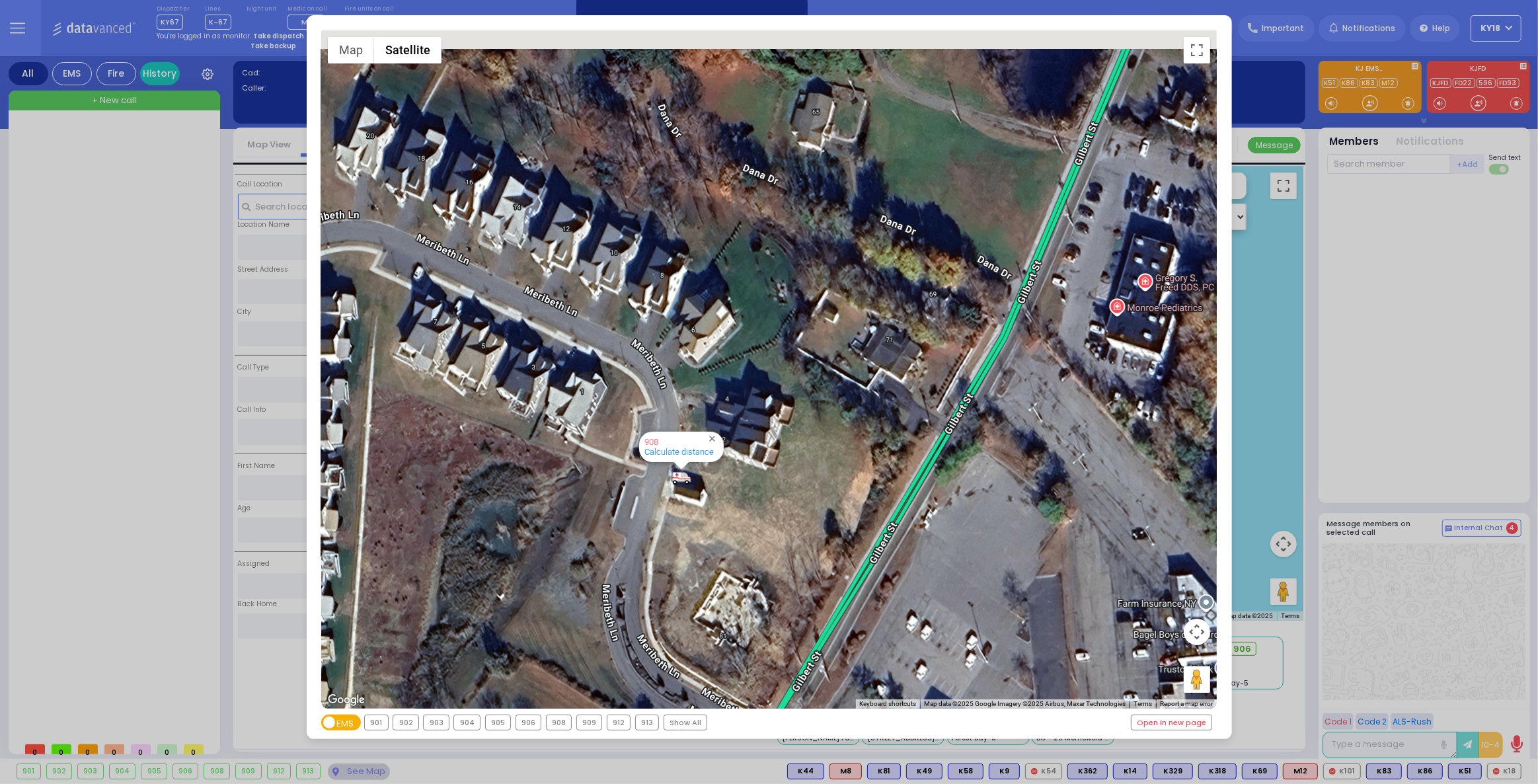
drag, startPoint x: 427, startPoint y: 306, endPoint x: 809, endPoint y: 413, distance: 396.7
click at [809, 414] on div "594 Calculate distance 595 Calculate distance 596 Calculate distance 901 Calcul…" at bounding box center [769, 369] width 895 height 678
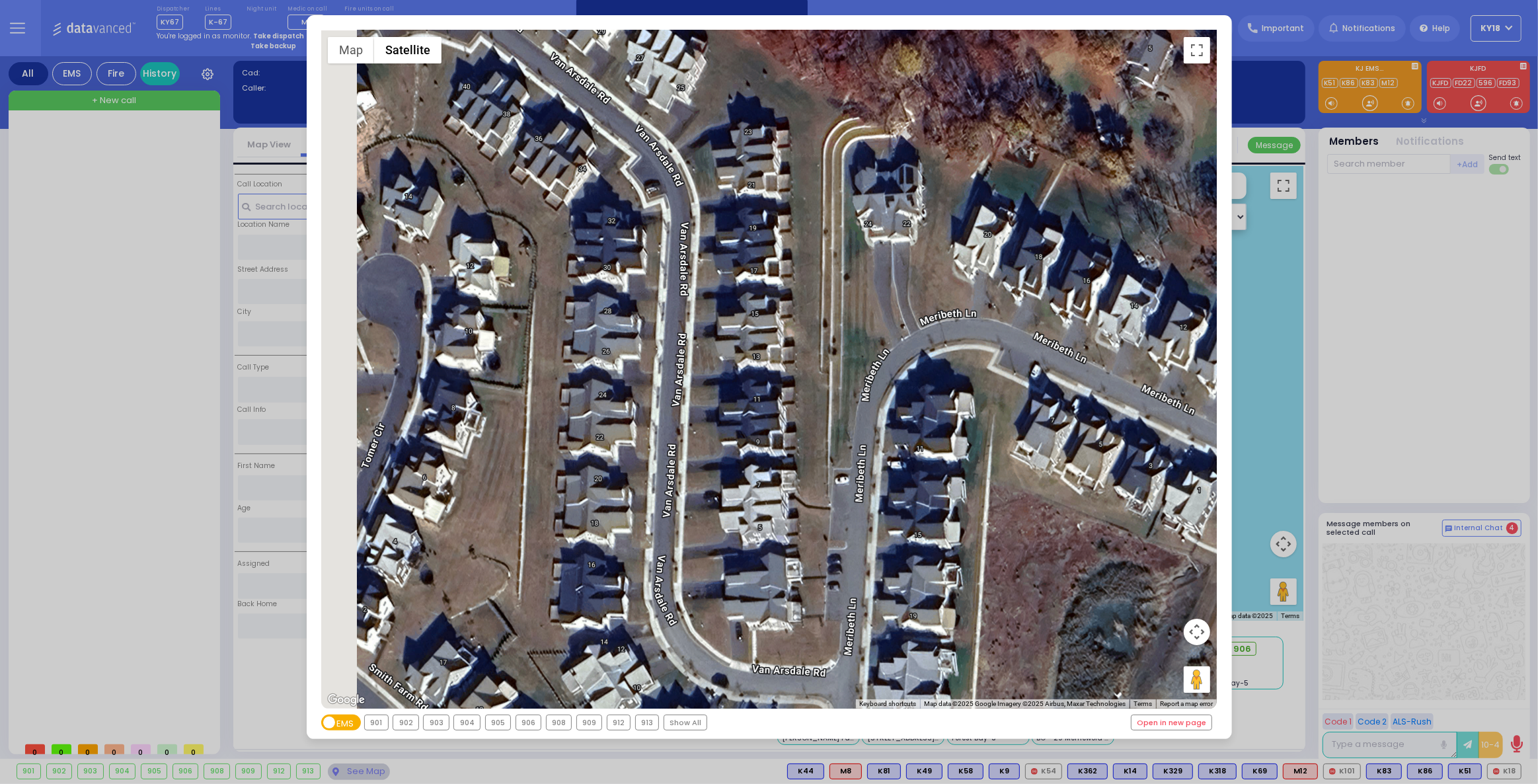
drag, startPoint x: 541, startPoint y: 396, endPoint x: 826, endPoint y: 370, distance: 286.2
click at [794, 374] on div "594 Calculate distance 595 Calculate distance 596 Calculate distance 901 Calcul…" at bounding box center [769, 369] width 895 height 678
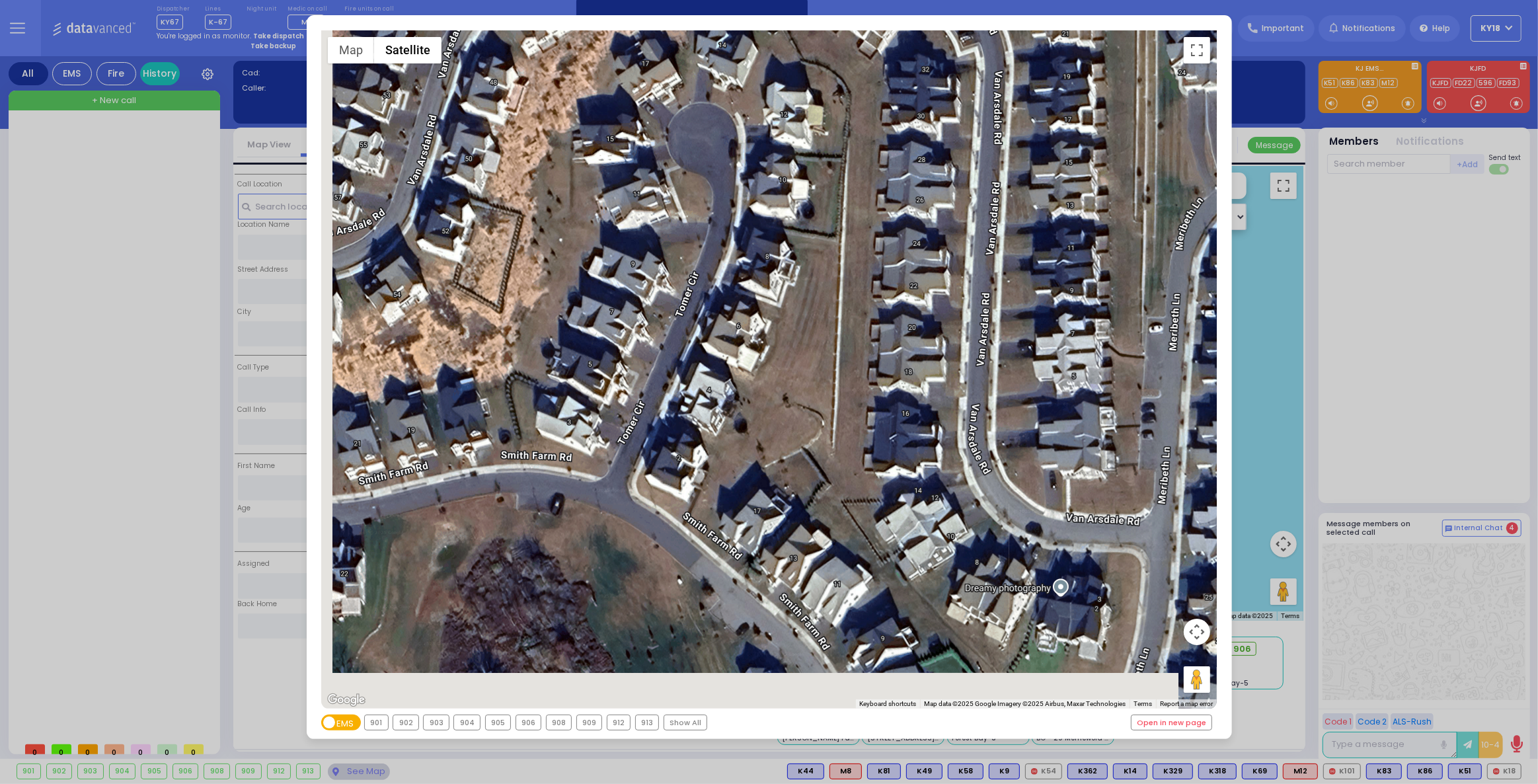
drag, startPoint x: 654, startPoint y: 496, endPoint x: 696, endPoint y: 365, distance: 137.6
click at [696, 365] on div "594 Calculate distance 595 Calculate distance 596 Calculate distance 901 Calcul…" at bounding box center [769, 369] width 895 height 678
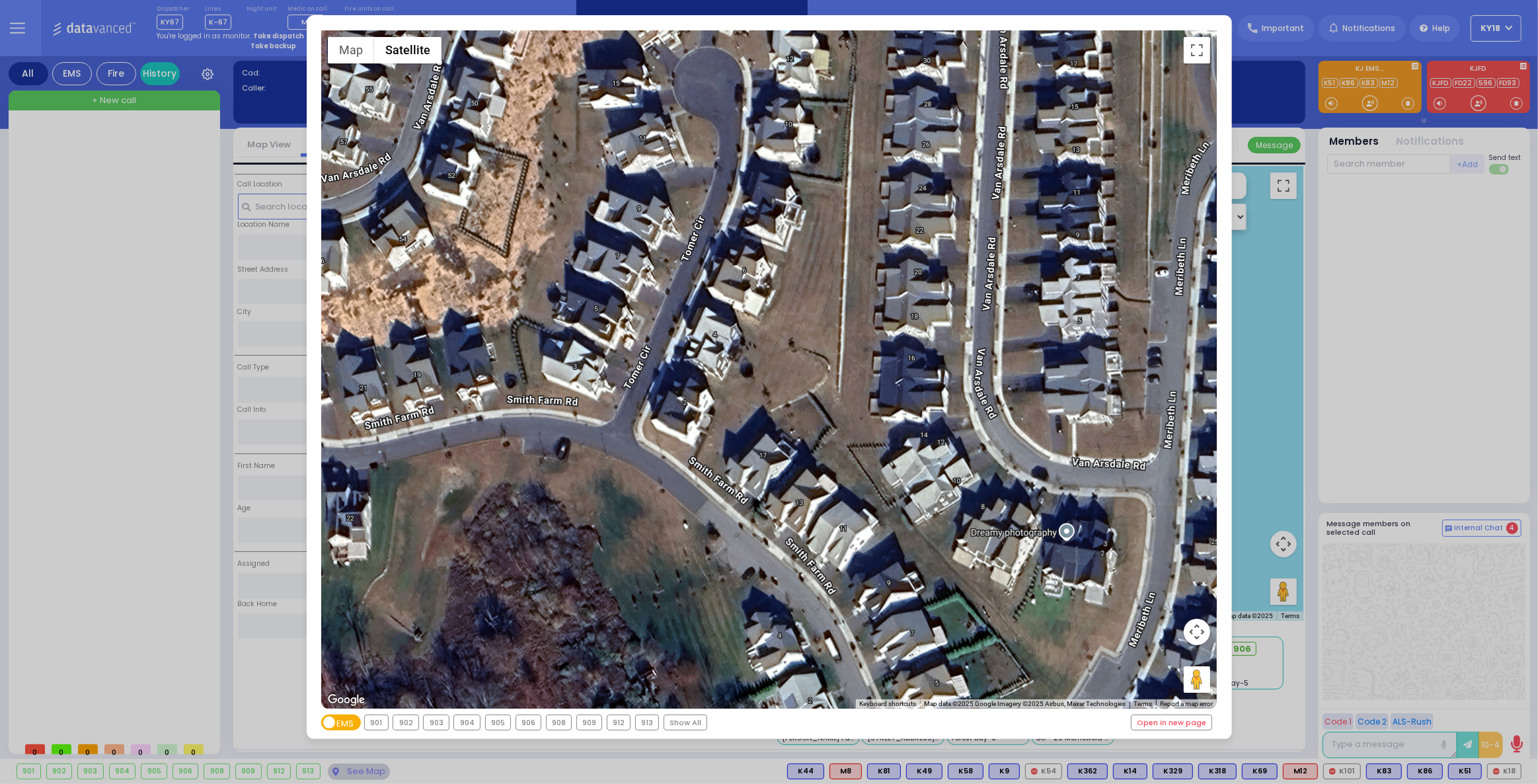
drag, startPoint x: 678, startPoint y: 449, endPoint x: 617, endPoint y: 201, distance: 255.4
click at [636, 247] on div "594 Calculate distance 595 Calculate distance 596 Calculate distance 901 Calcul…" at bounding box center [769, 369] width 895 height 678
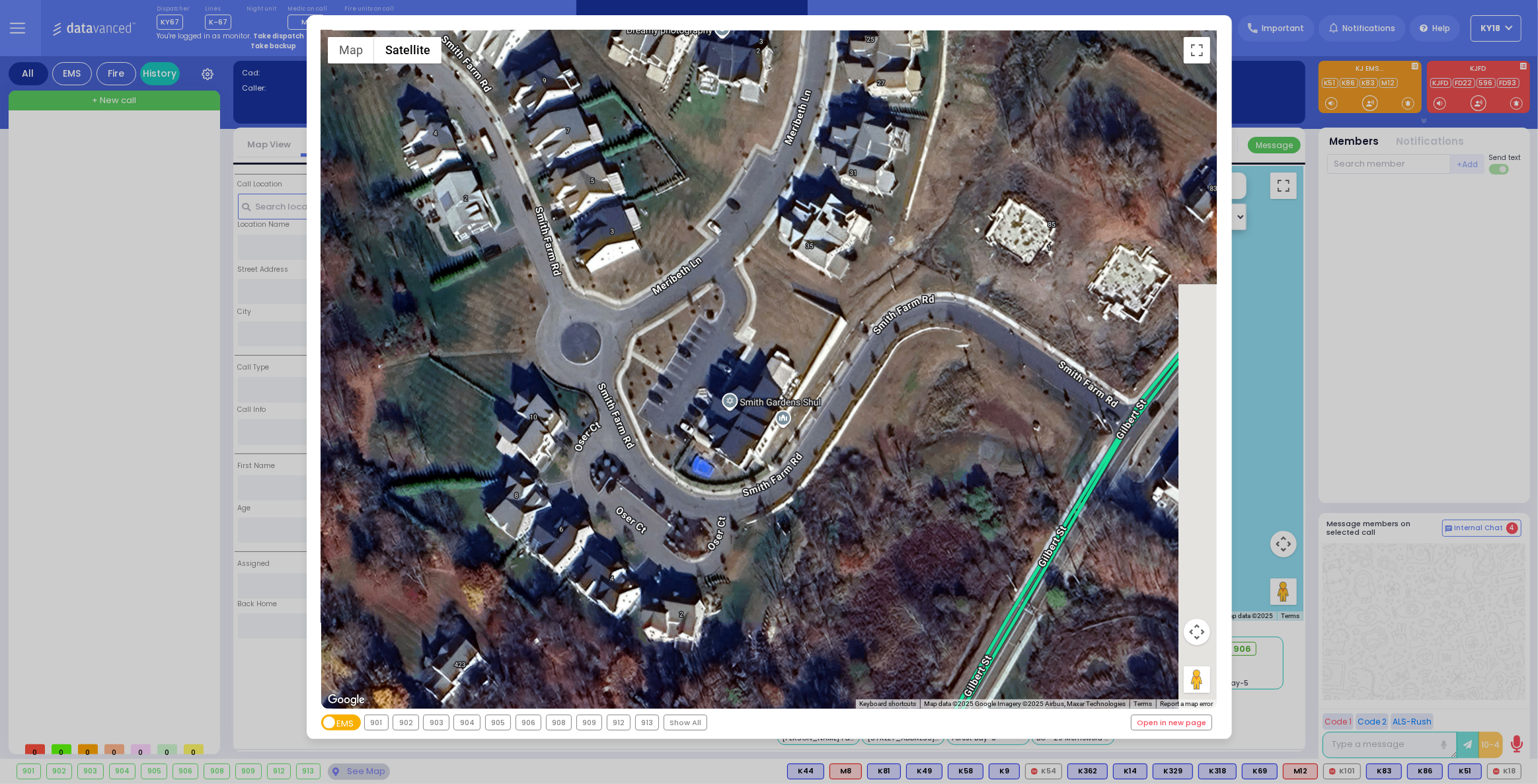
drag, startPoint x: 872, startPoint y: 427, endPoint x: 560, endPoint y: 390, distance: 314.2
click at [579, 439] on div "594 Calculate distance 595 Calculate distance 596 Calculate distance 901 Calcul…" at bounding box center [769, 369] width 895 height 678
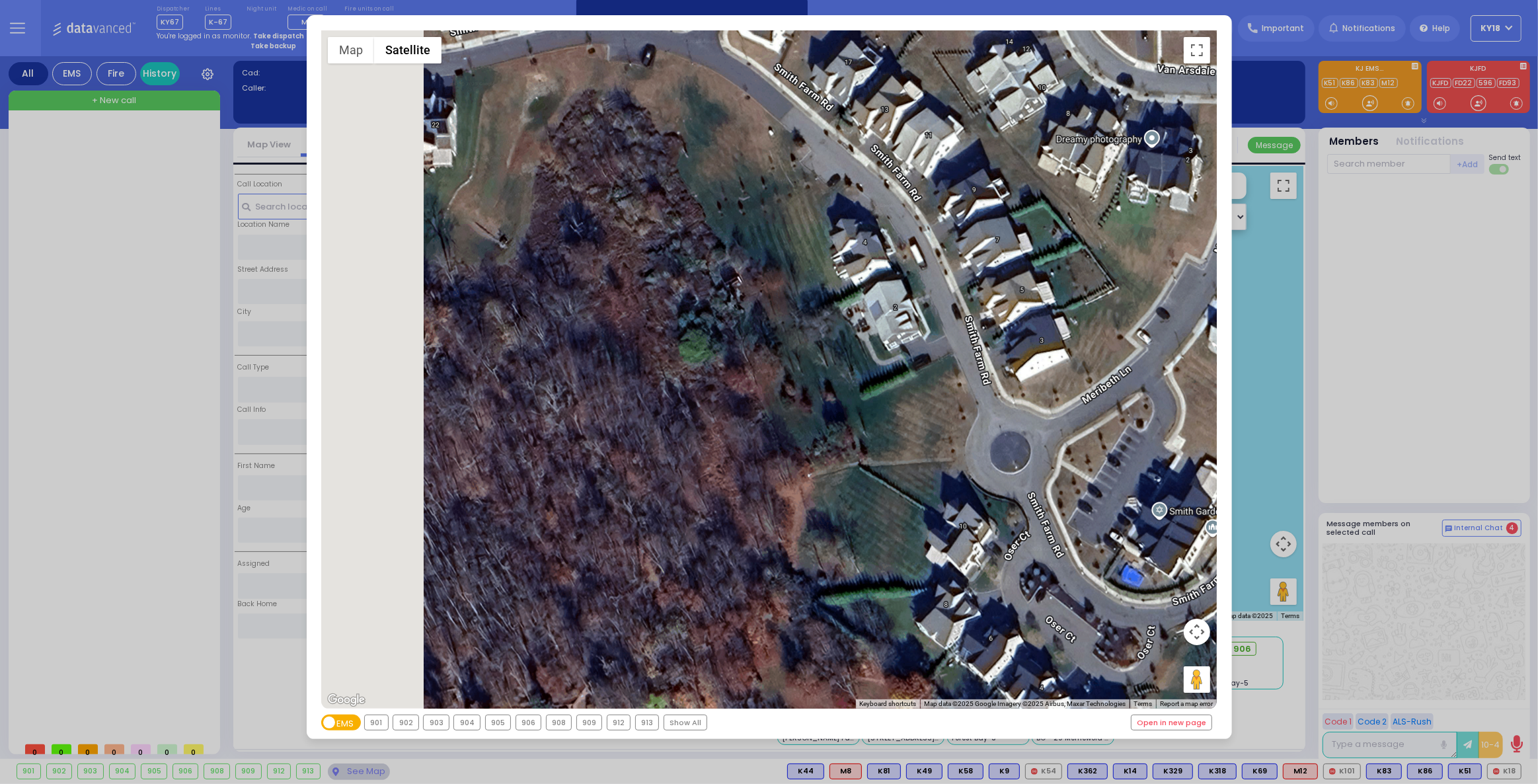
drag, startPoint x: 707, startPoint y: 449, endPoint x: 1022, endPoint y: 502, distance: 319.4
click at [1025, 503] on div "594 Calculate distance 595 Calculate distance 596 Calculate distance 901 Calcul…" at bounding box center [769, 369] width 895 height 678
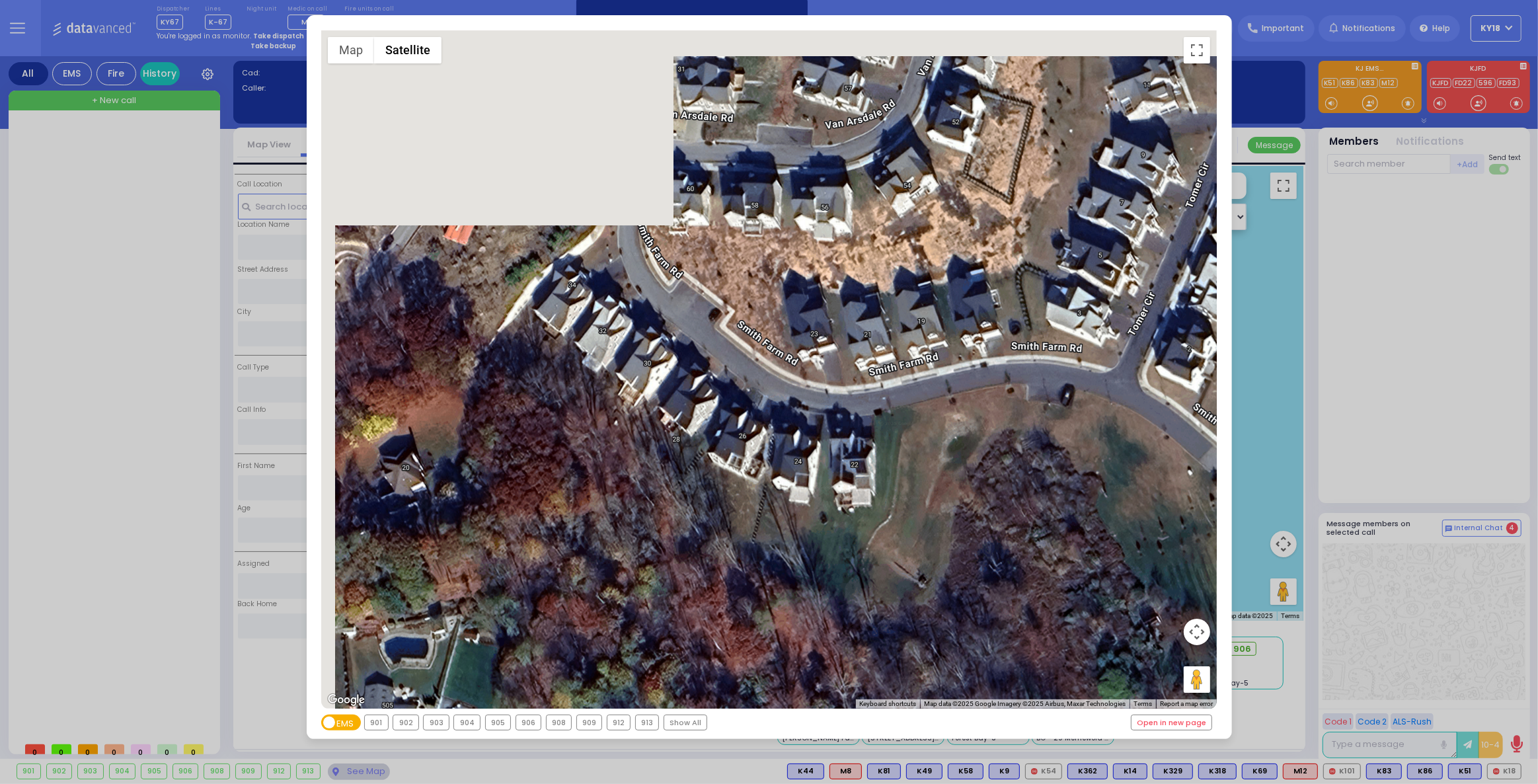
drag, startPoint x: 580, startPoint y: 290, endPoint x: 674, endPoint y: 574, distance: 299.2
click at [688, 595] on div "594 Calculate distance 595 Calculate distance 596 Calculate distance 901 Calcul…" at bounding box center [769, 369] width 895 height 678
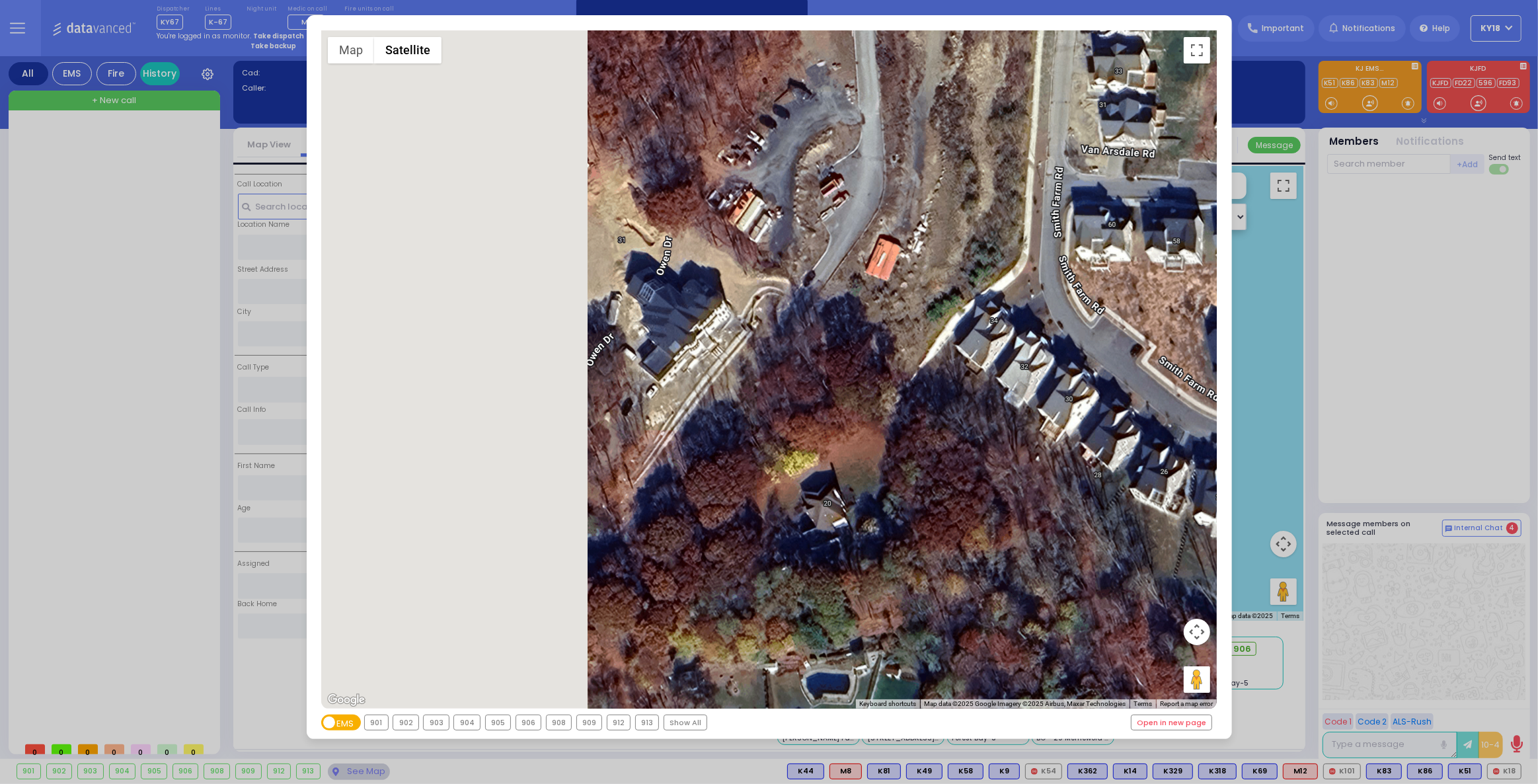
drag, startPoint x: 487, startPoint y: 407, endPoint x: 894, endPoint y: 409, distance: 407.0
click at [894, 409] on div "594 Calculate distance 595 Calculate distance 596 Calculate distance 901 Calcul…" at bounding box center [769, 369] width 895 height 678
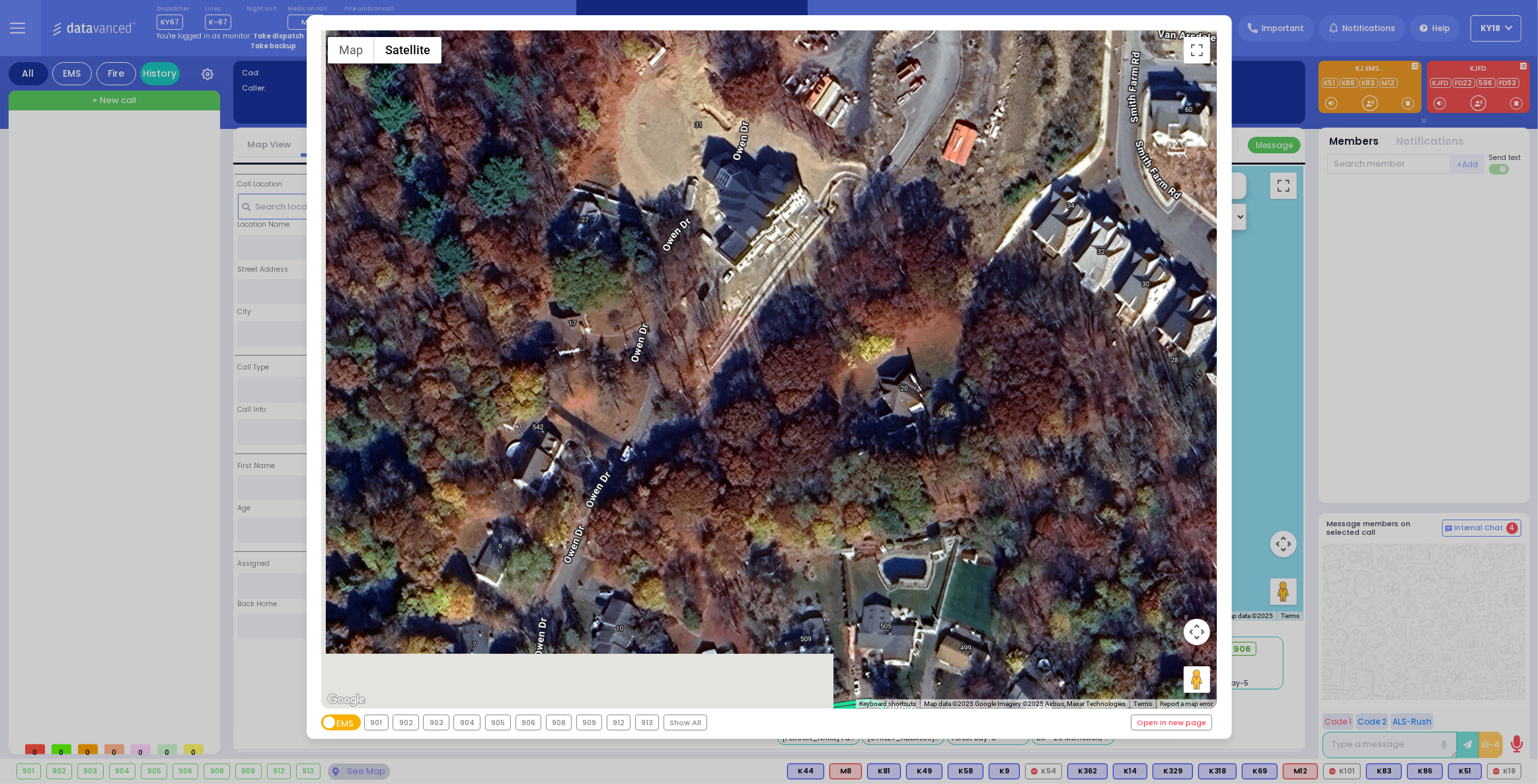
drag, startPoint x: 585, startPoint y: 426, endPoint x: 634, endPoint y: 372, distance: 72.9
click at [634, 372] on div "594 Calculate distance 595 Calculate distance 596 Calculate distance 901 Calcul…" at bounding box center [769, 369] width 895 height 678
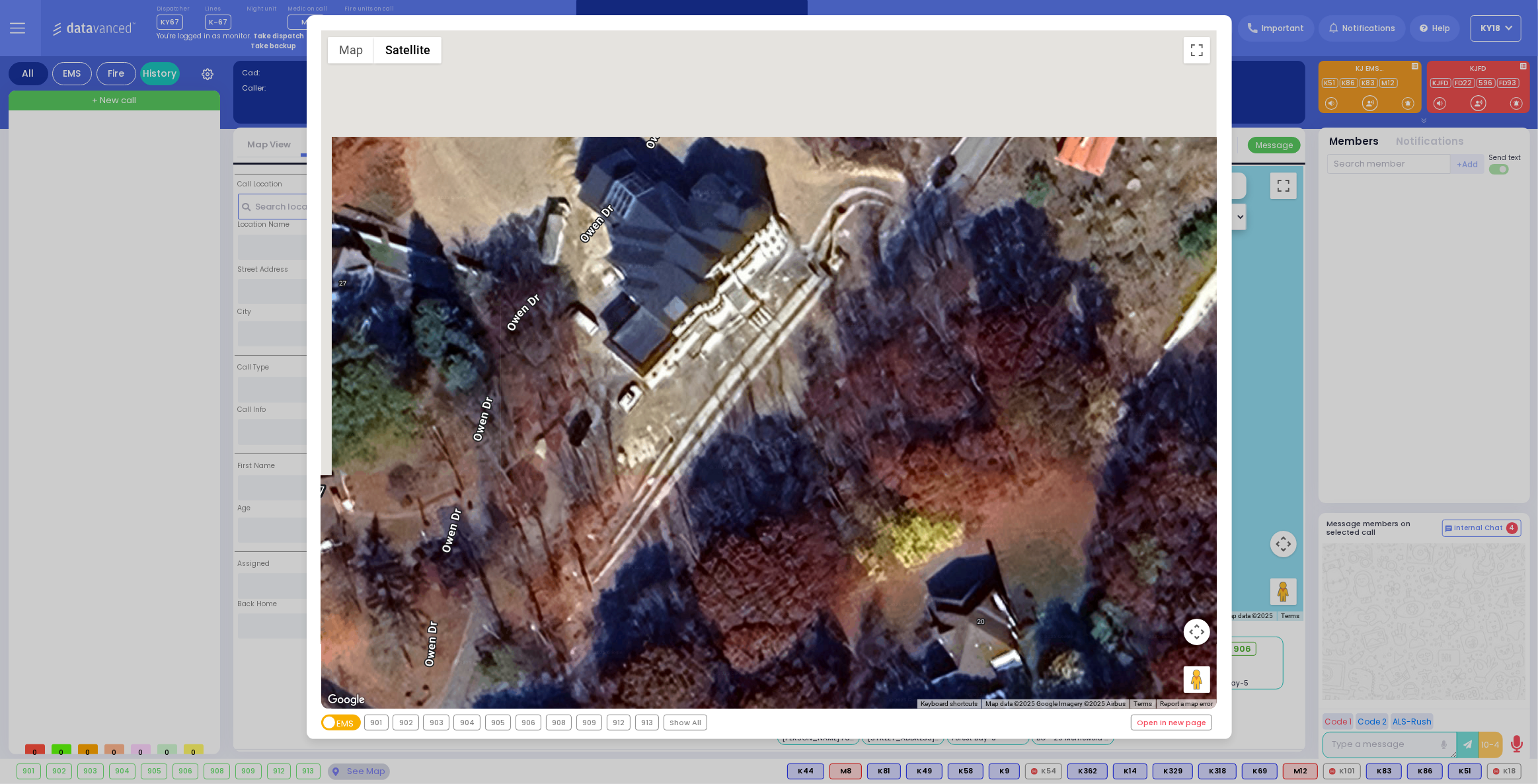
drag, startPoint x: 600, startPoint y: 333, endPoint x: 660, endPoint y: 556, distance: 230.9
click at [660, 556] on div "594 Calculate distance 595 Calculate distance 596 Calculate distance 901 Calcul…" at bounding box center [769, 369] width 895 height 678
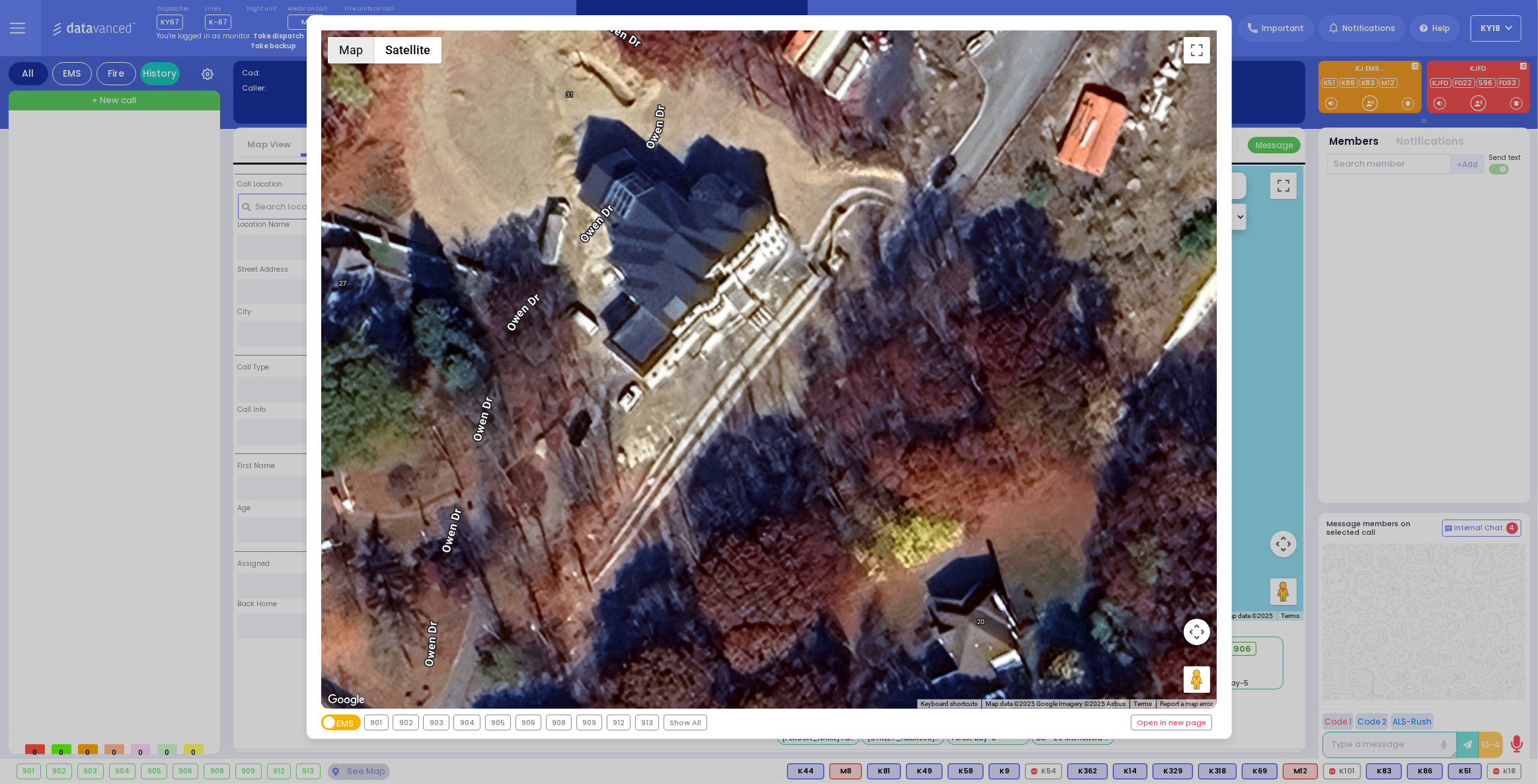
click at [355, 50] on button "Map" at bounding box center [351, 50] width 46 height 26
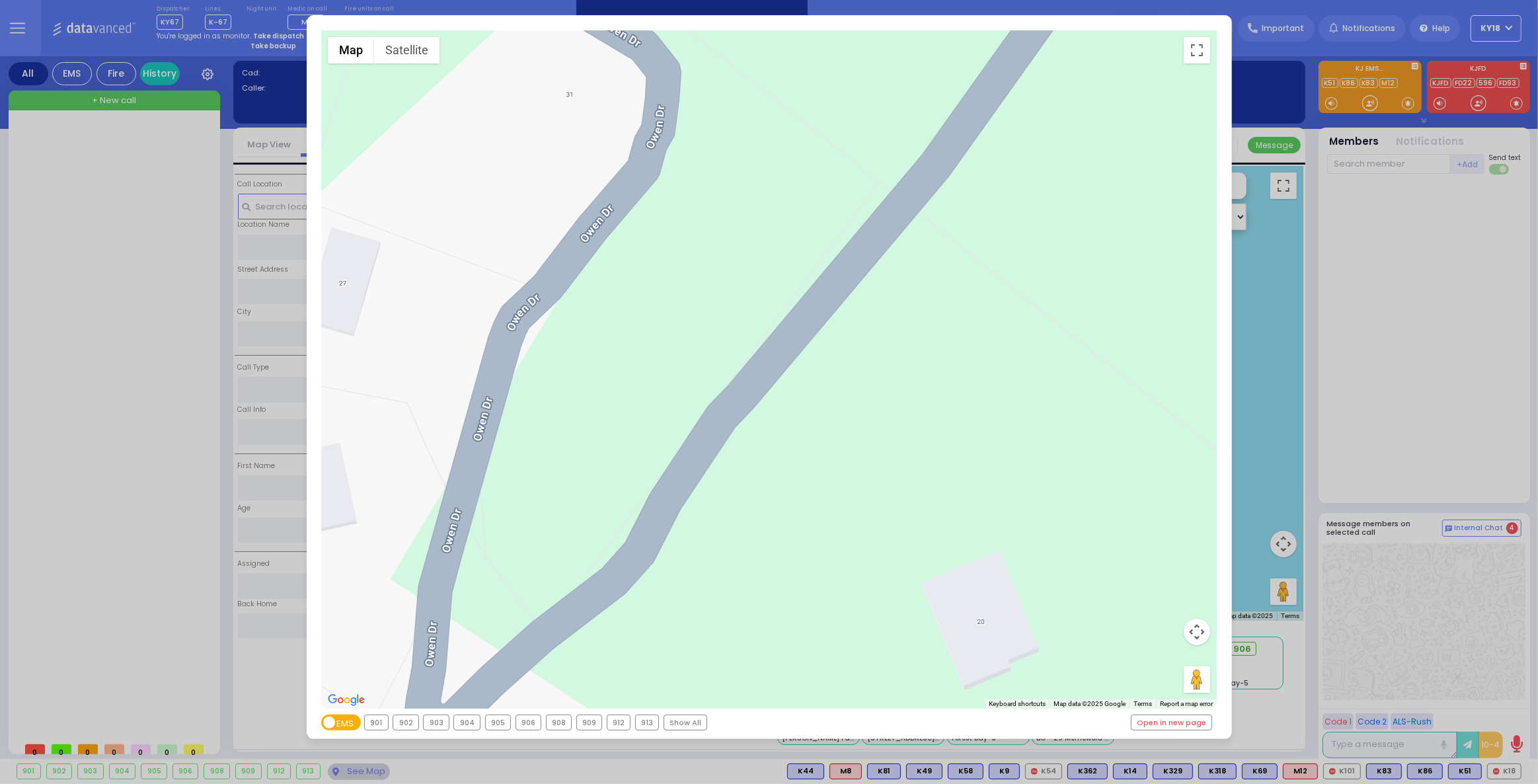
click at [158, 318] on div "← Move left → Move right ↑ Move up ↓ Move down + Zoom in - Zoom out Home Jump l…" at bounding box center [769, 392] width 1538 height 784
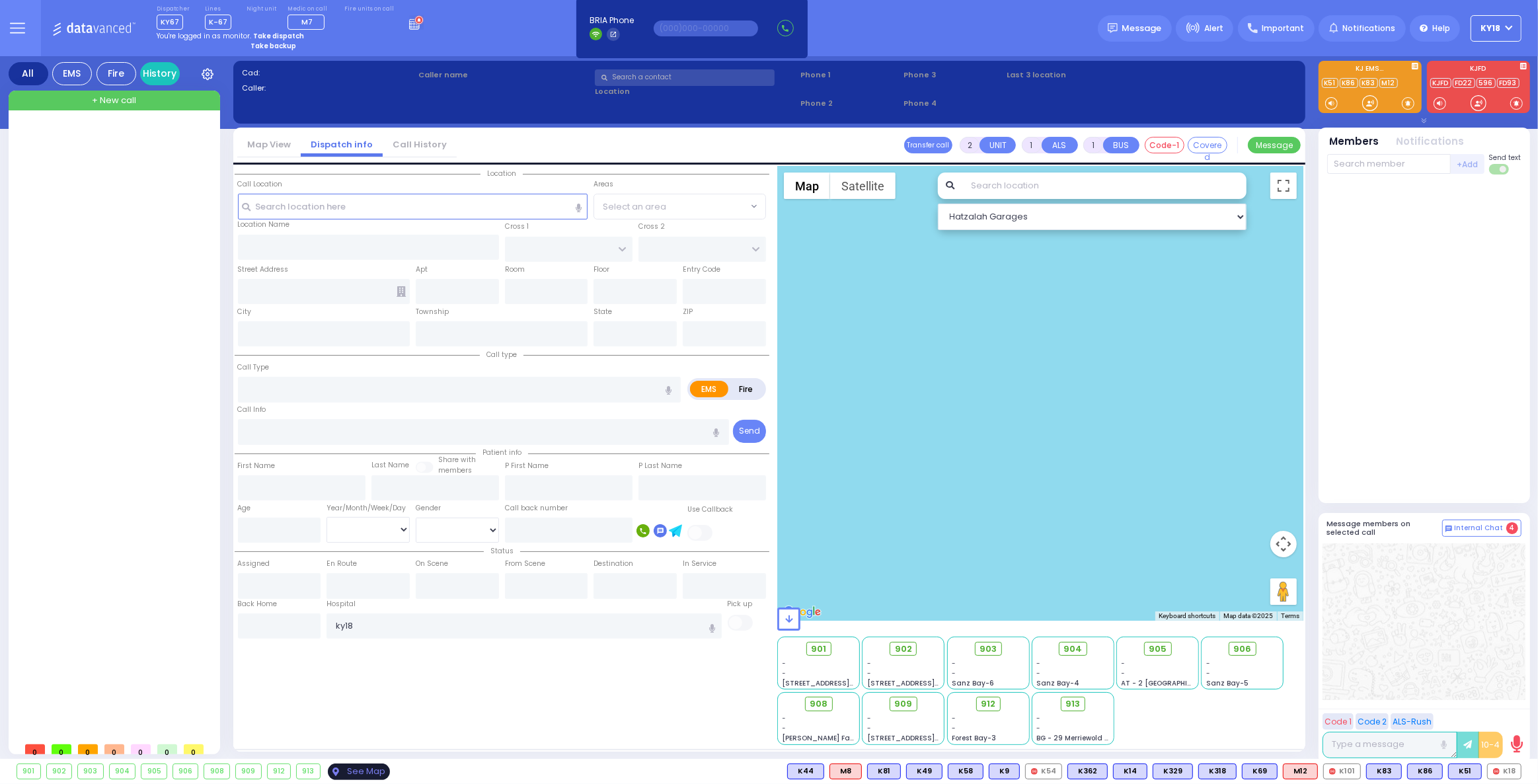
click at [359, 766] on div "See Map" at bounding box center [359, 771] width 62 height 17
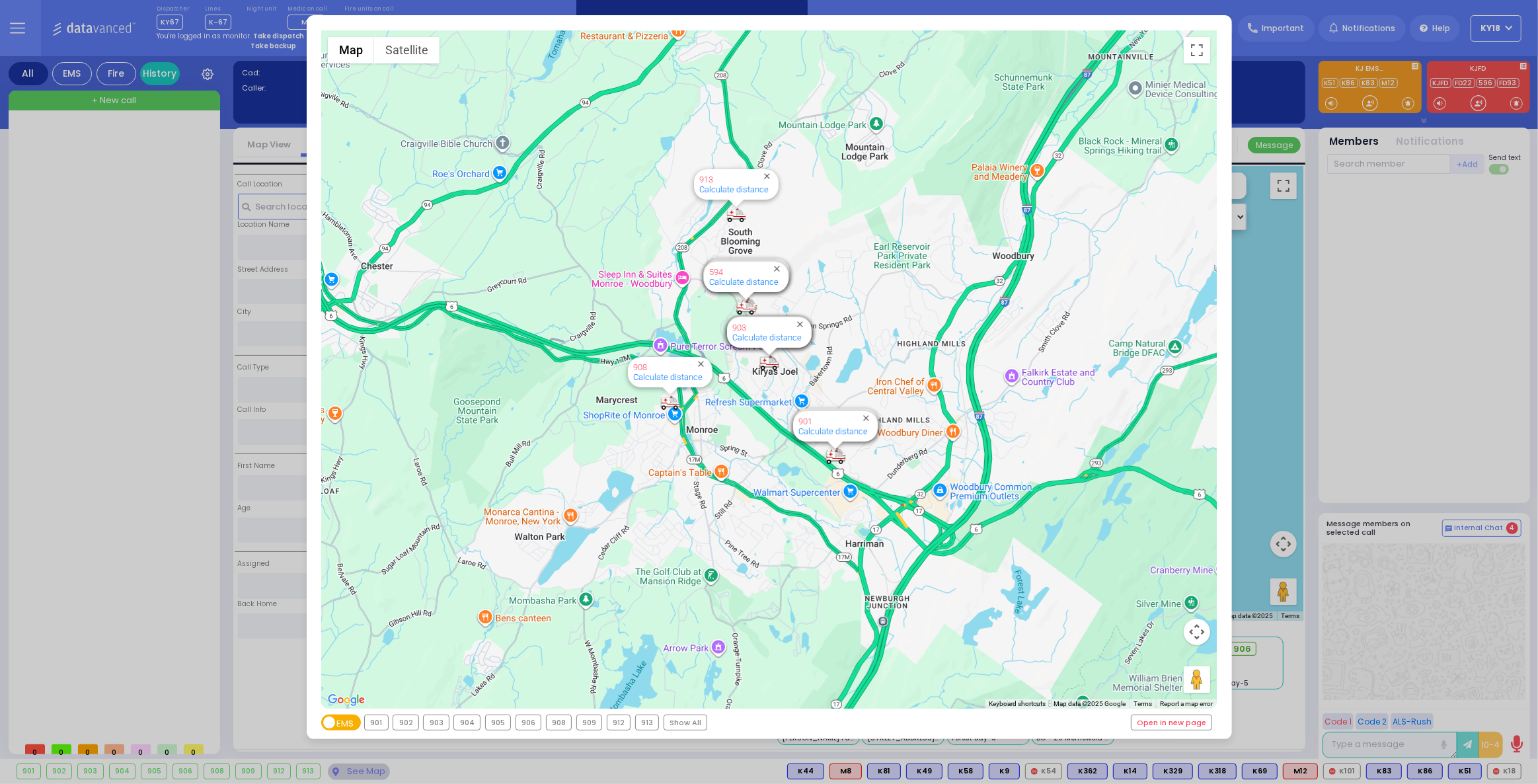
click at [142, 456] on div "← Move left → Move right ↑ Move up ↓ Move down + Zoom in - Zoom out Home Jump l…" at bounding box center [769, 392] width 1538 height 784
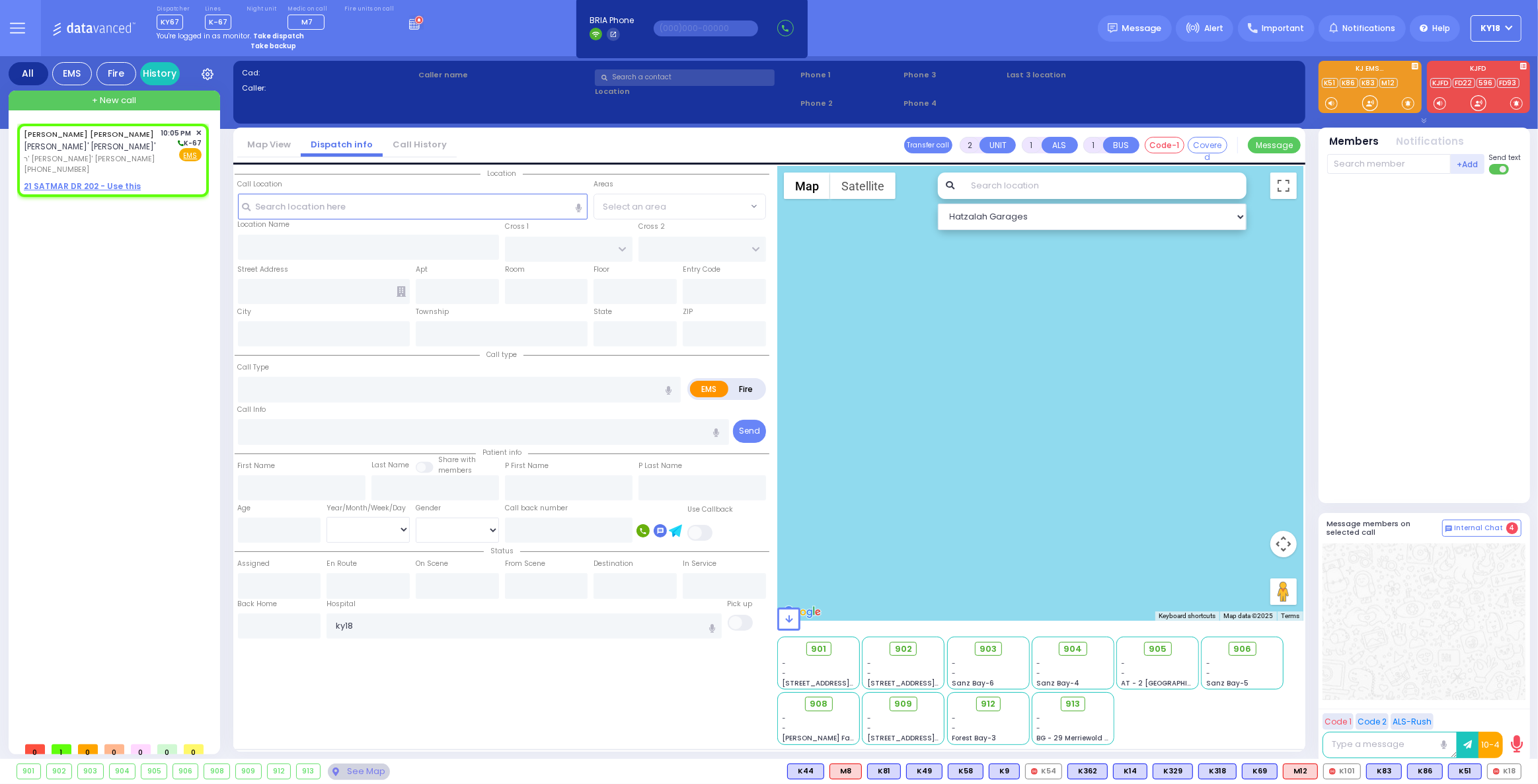
select select
radio input "true"
type input "[PERSON_NAME] [PERSON_NAME]"
type input "BRAVER"
select select
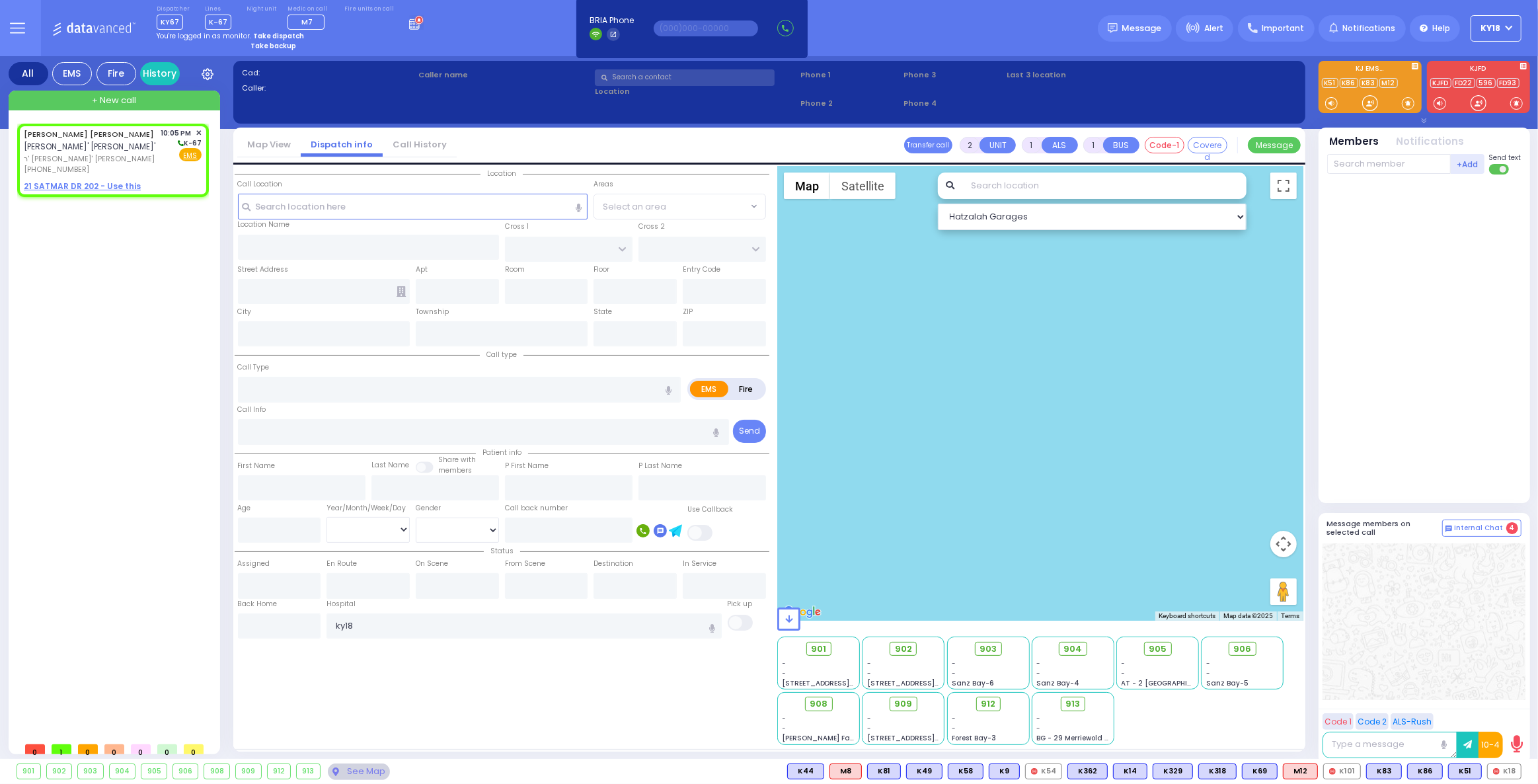
type input "22:05"
select select "Hatzalah Garages"
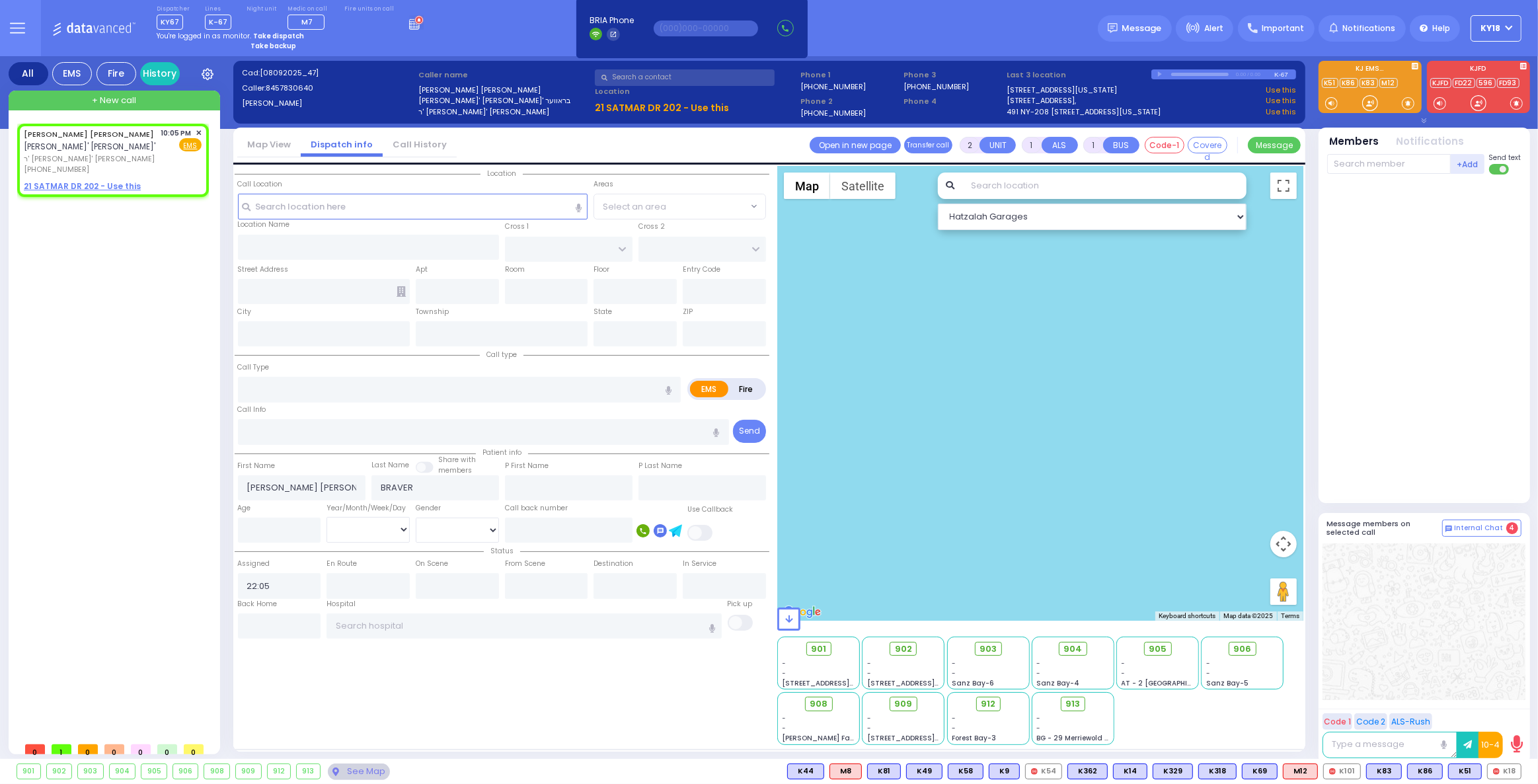
select select
radio input "true"
select select
select select "Hatzalah Garages"
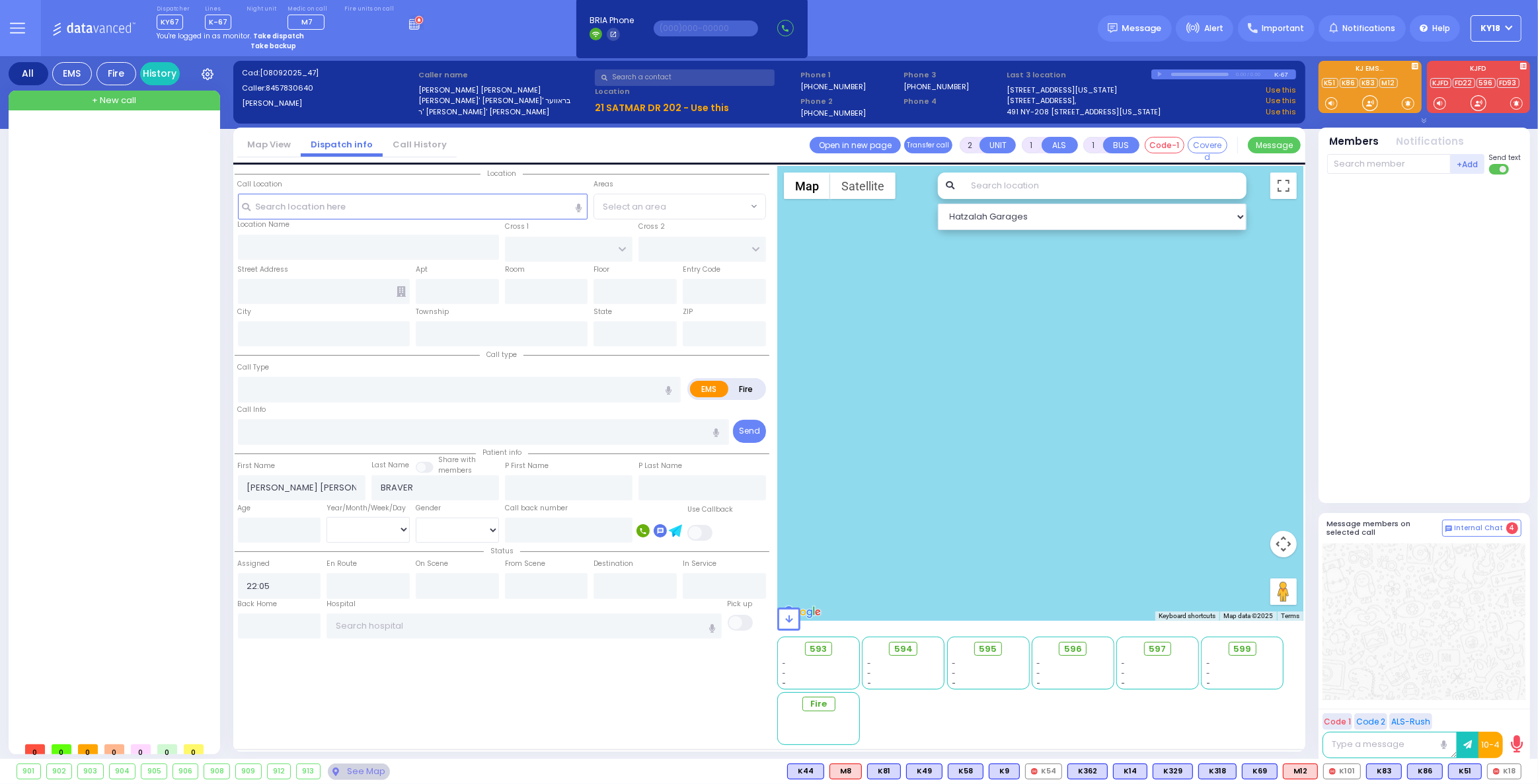
click at [975, 187] on input "text" at bounding box center [1105, 186] width 284 height 26
type input "n"
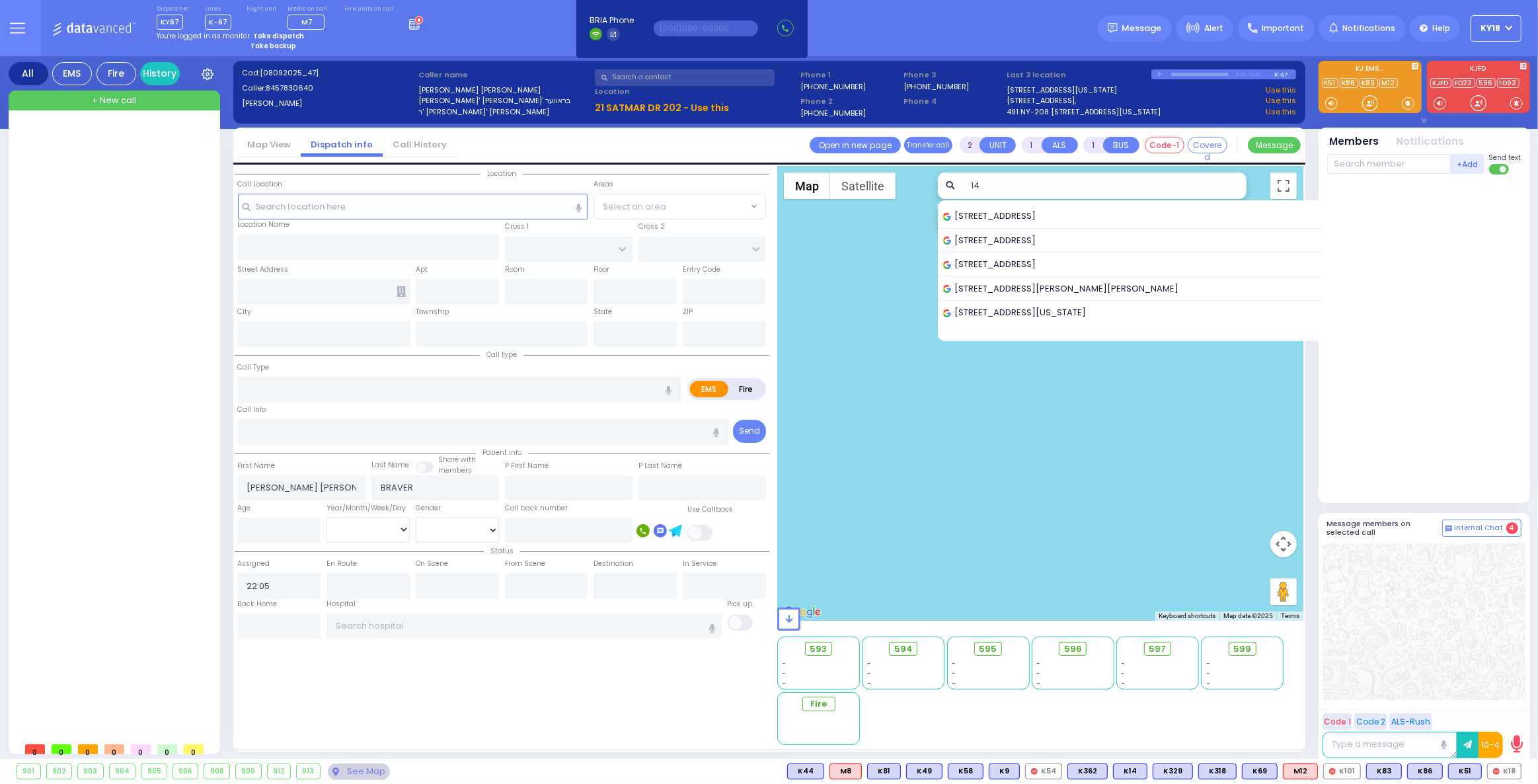
type input "1"
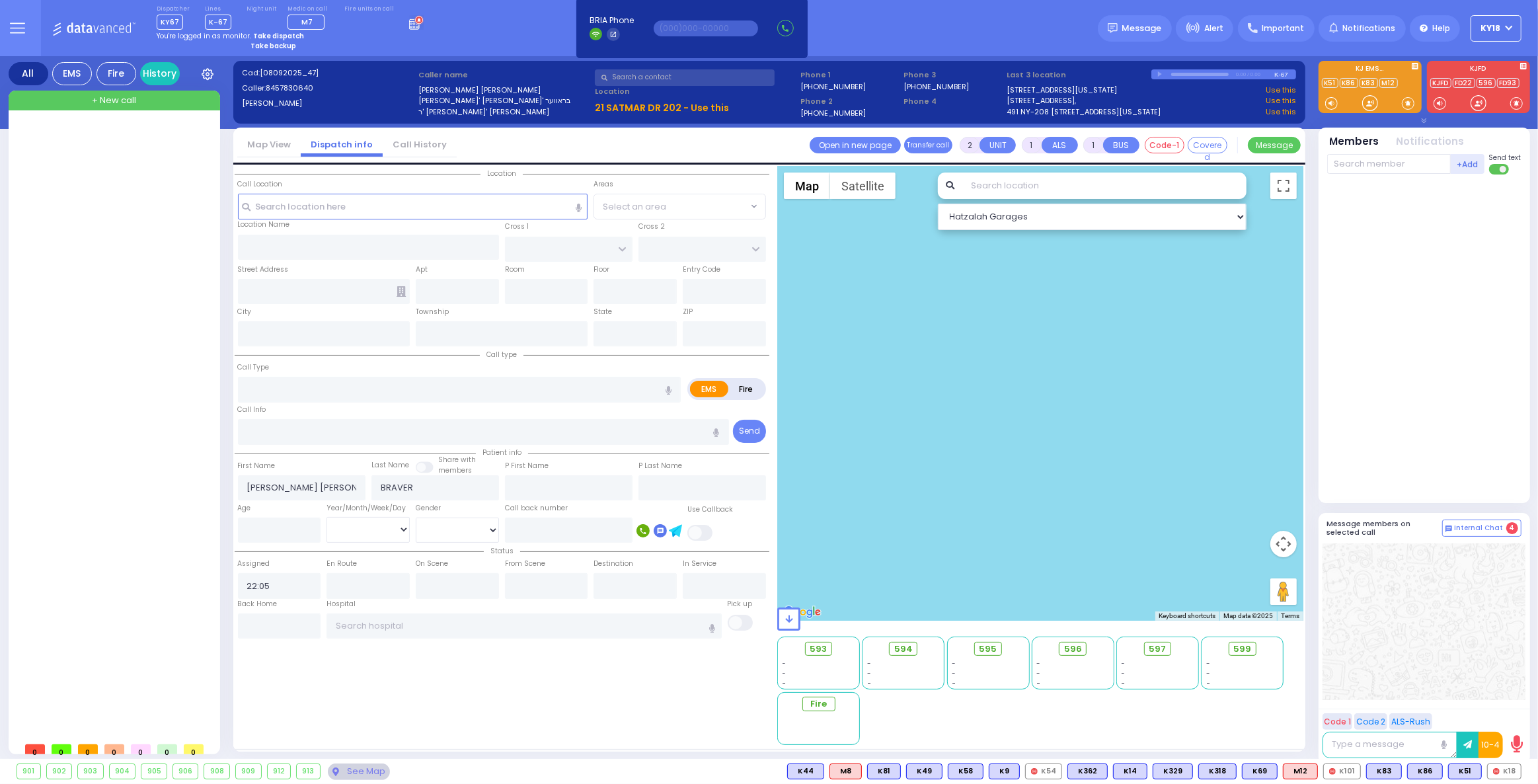
click at [1359, 318] on div at bounding box center [1425, 335] width 197 height 312
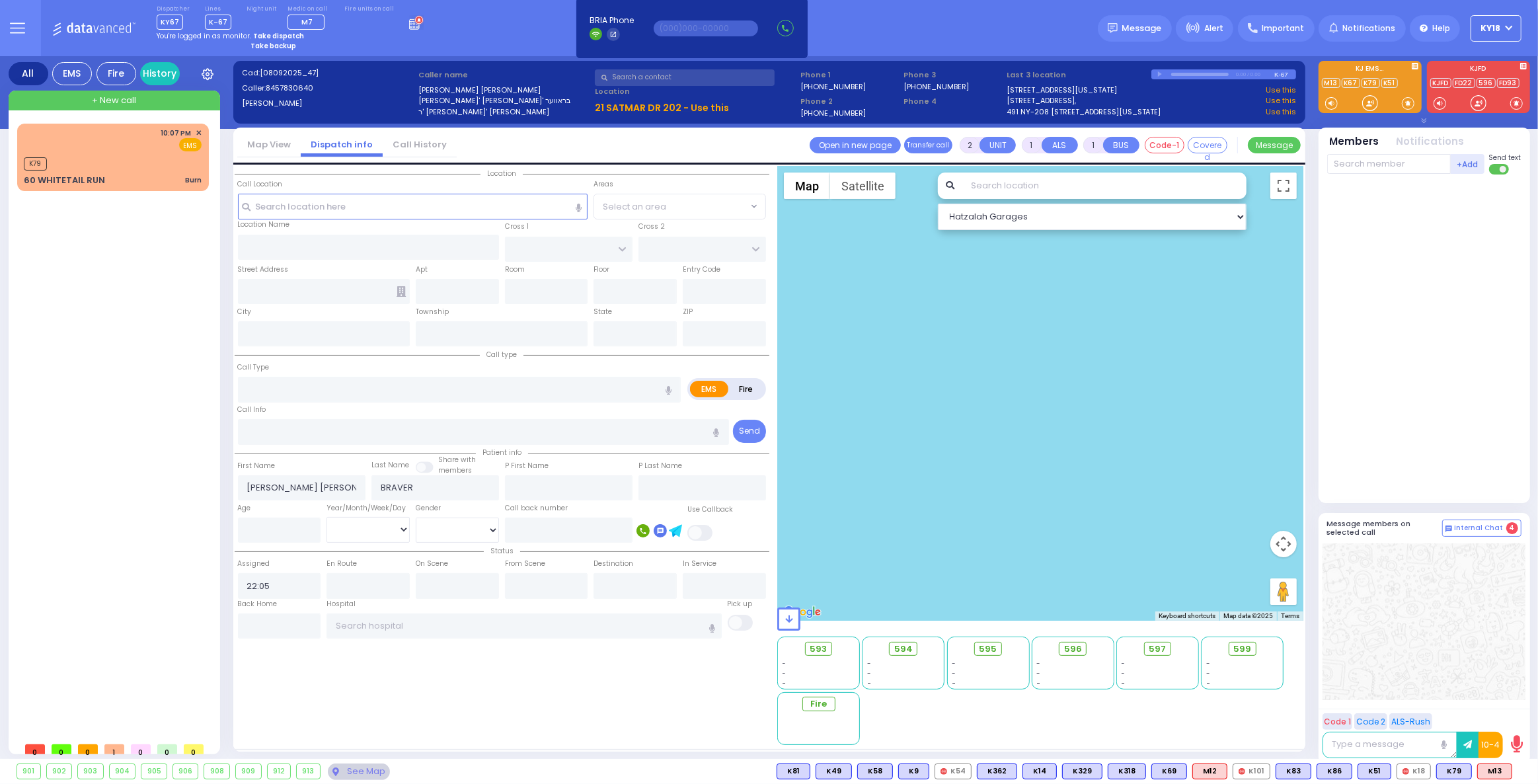
click at [1081, 498] on div at bounding box center [1040, 394] width 526 height 455
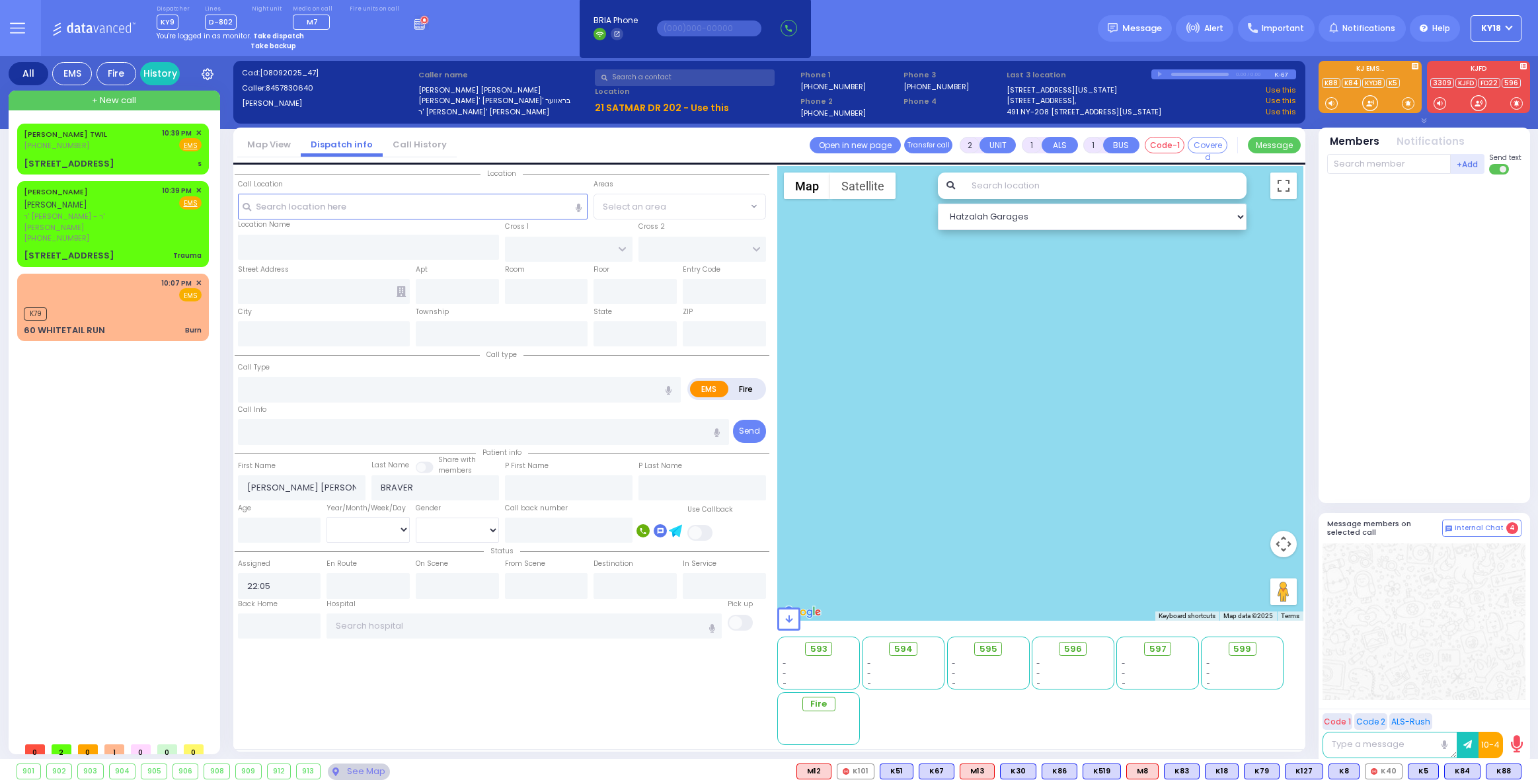
select select
